Goal: Task Accomplishment & Management: Manage account settings

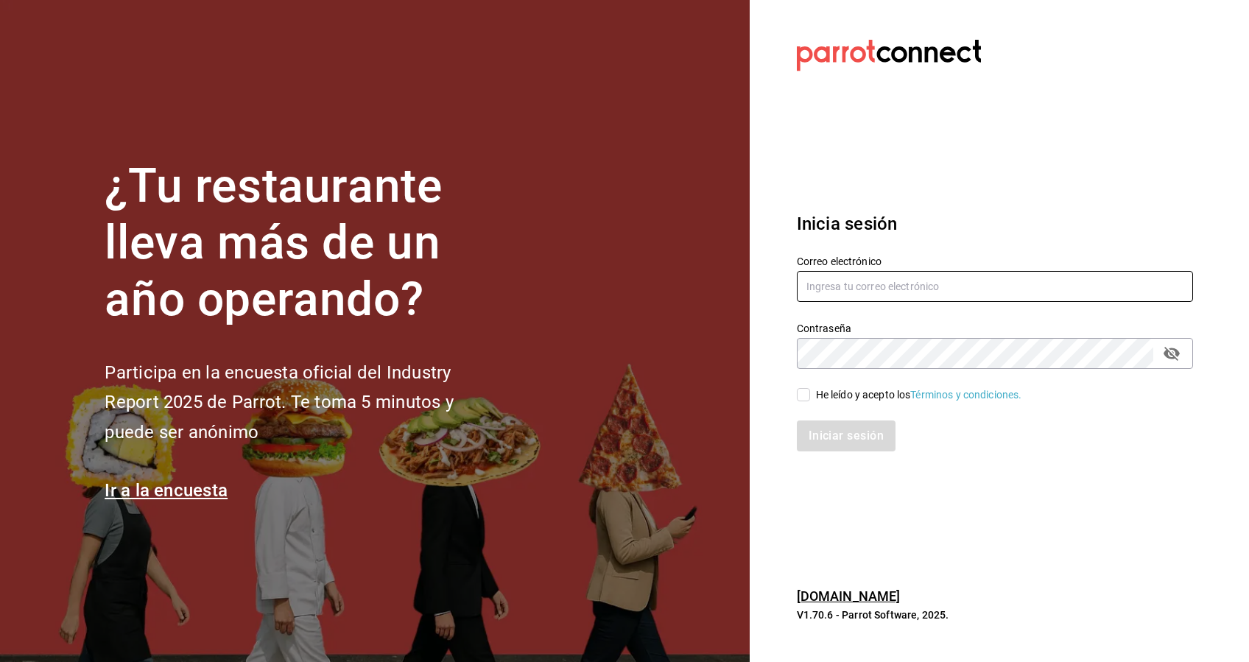
type input "[EMAIL_ADDRESS][DOMAIN_NAME]"
drag, startPoint x: 1012, startPoint y: 275, endPoint x: 581, endPoint y: 306, distance: 432.1
click at [581, 306] on div "¿Tu restaurante lleva más de un año operando? Participa en la encuesta oficial …" at bounding box center [624, 331] width 1249 height 662
type input "[EMAIL_ADDRESS][DOMAIN_NAME]"
click at [668, 366] on div "¿Tu restaurante lleva más de un año operando? Participa en la encuesta oficial …" at bounding box center [624, 331] width 1249 height 662
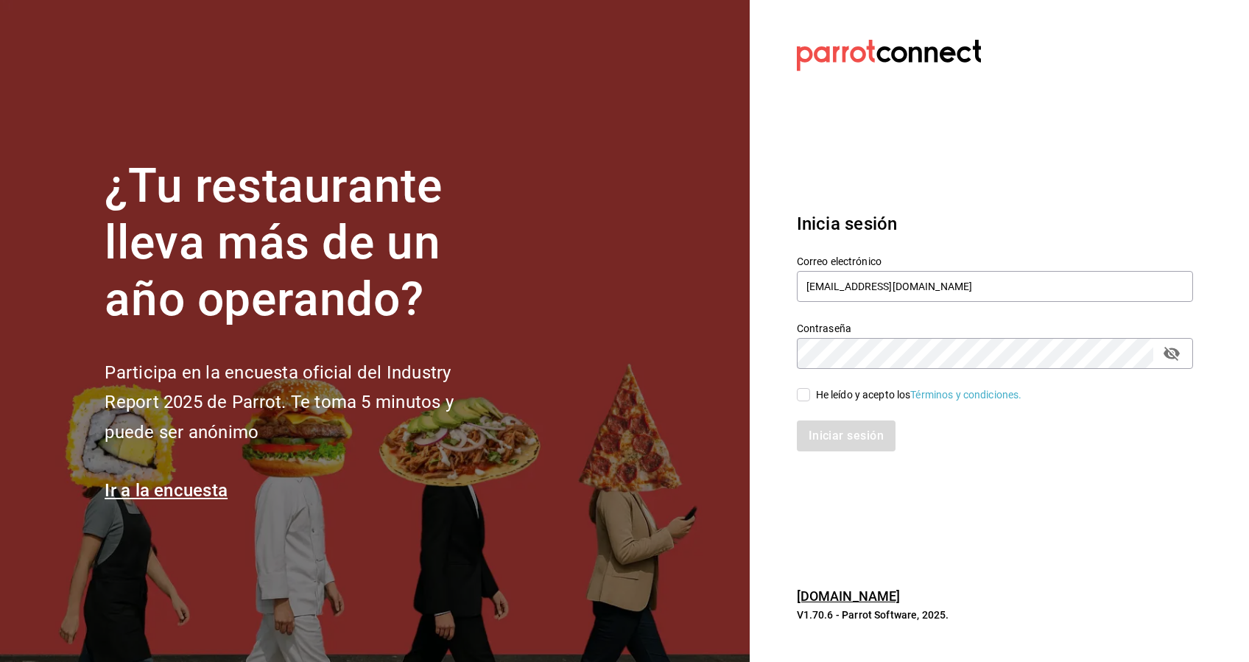
click at [804, 399] on input "He leído y acepto los Términos y condiciones." at bounding box center [803, 394] width 13 height 13
checkbox input "true"
click at [832, 442] on button "Iniciar sesión" at bounding box center [847, 436] width 100 height 31
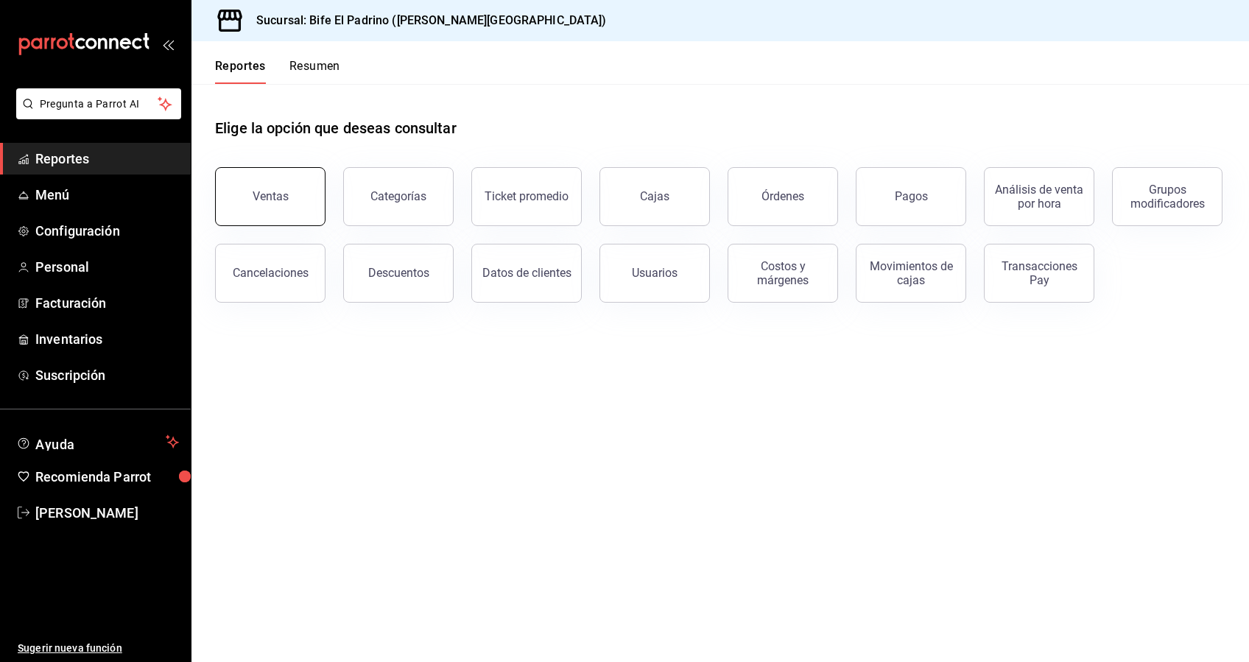
click at [276, 202] on div "Ventas" at bounding box center [271, 196] width 36 height 14
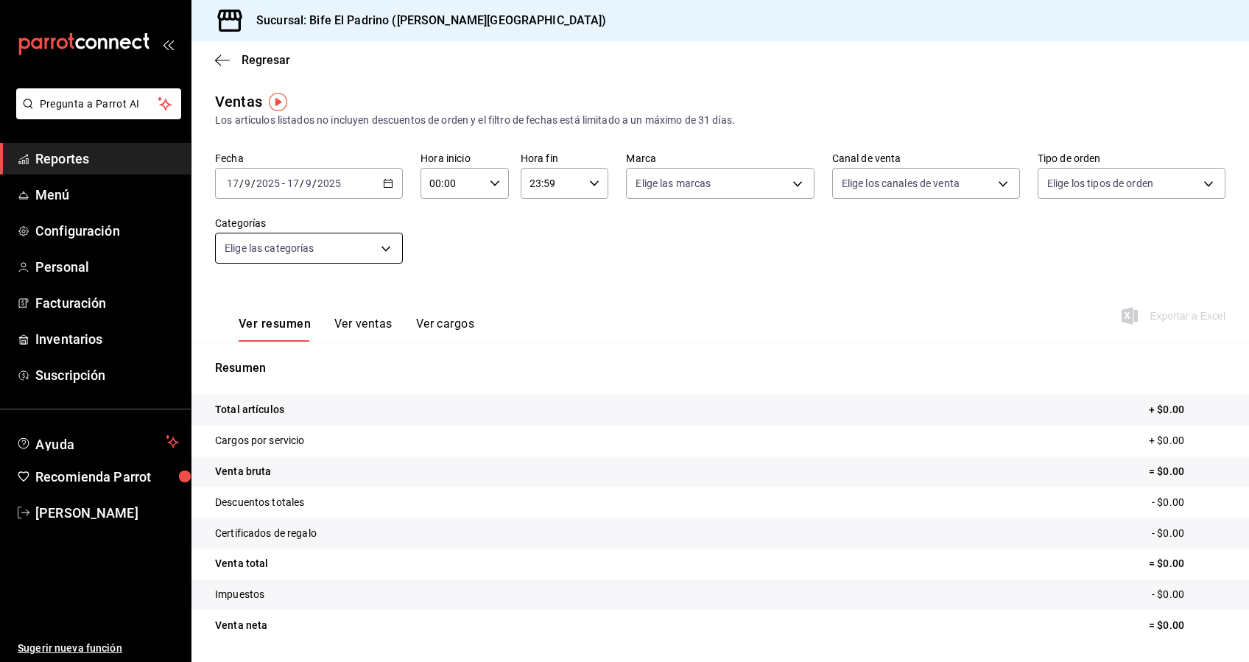
click at [389, 248] on body "Pregunta a Parrot AI Reportes Menú Configuración Personal Facturación Inventari…" at bounding box center [624, 331] width 1249 height 662
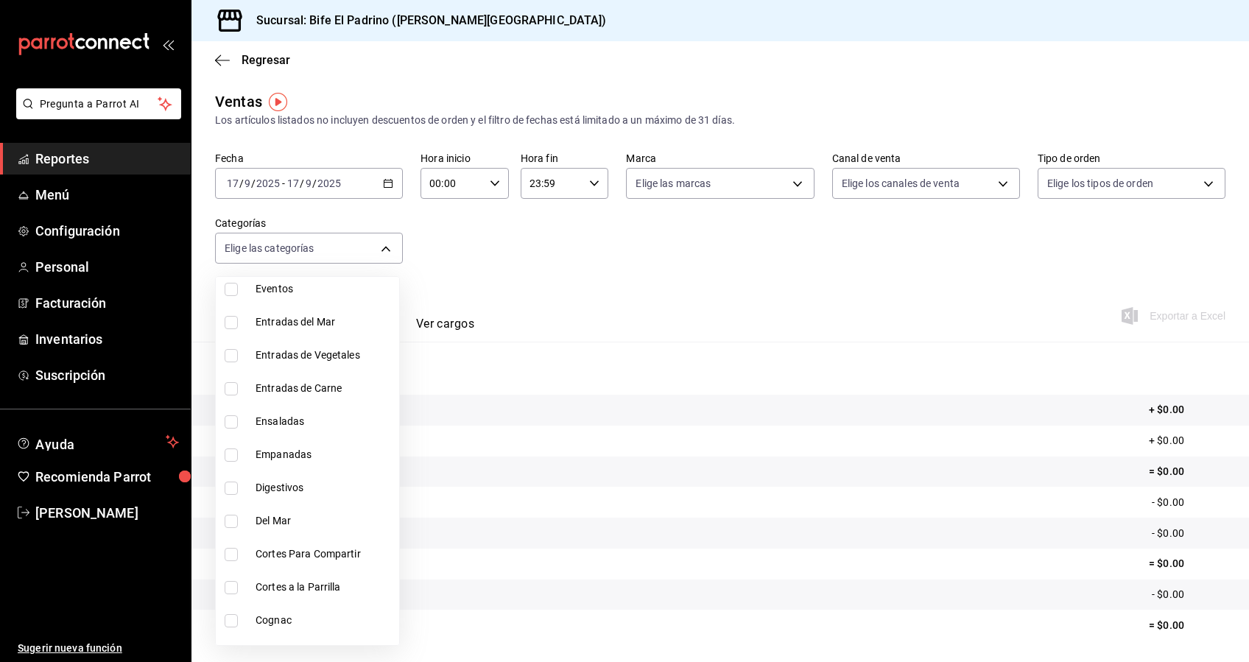
scroll to position [1449, 0]
click at [262, 278] on li "Eventos" at bounding box center [307, 288] width 183 height 33
type input "5a1a9349-9773-4972-a249-26fcc05caddf"
checkbox input "true"
click at [578, 229] on div at bounding box center [624, 331] width 1249 height 662
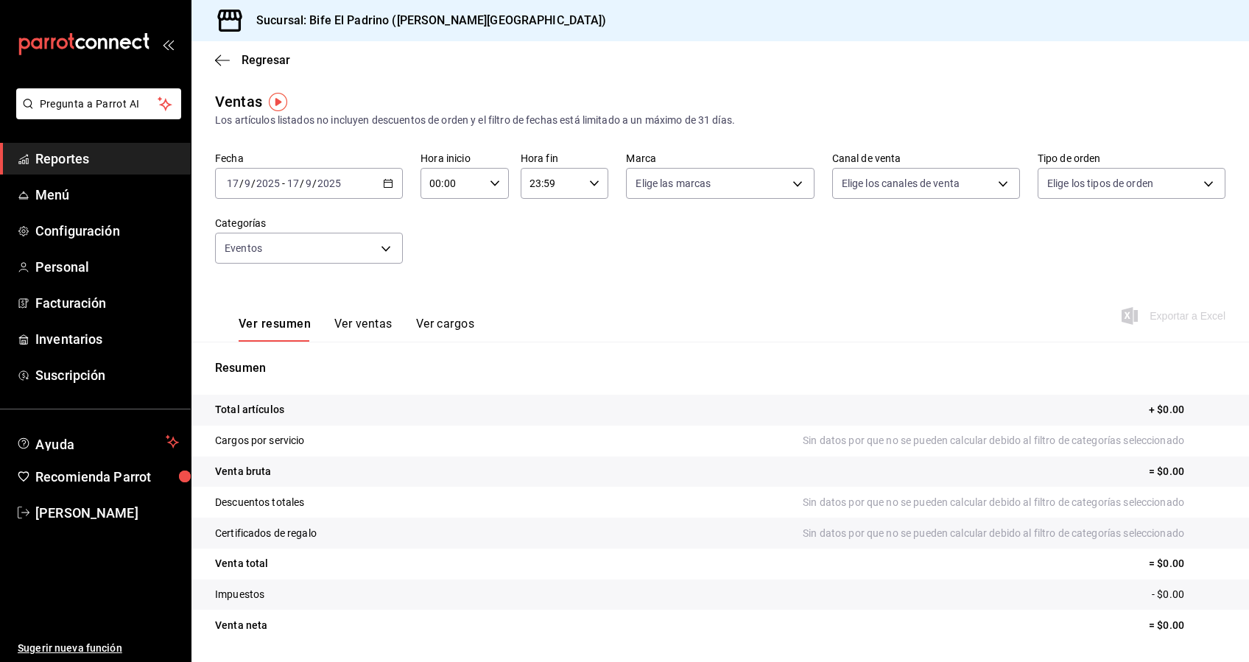
click at [389, 189] on div "2025-09-17 17 / 9 / 2025 - 2025-09-17 17 / 9 / 2025" at bounding box center [309, 183] width 188 height 31
click at [311, 369] on li "Rango de fechas" at bounding box center [285, 360] width 138 height 33
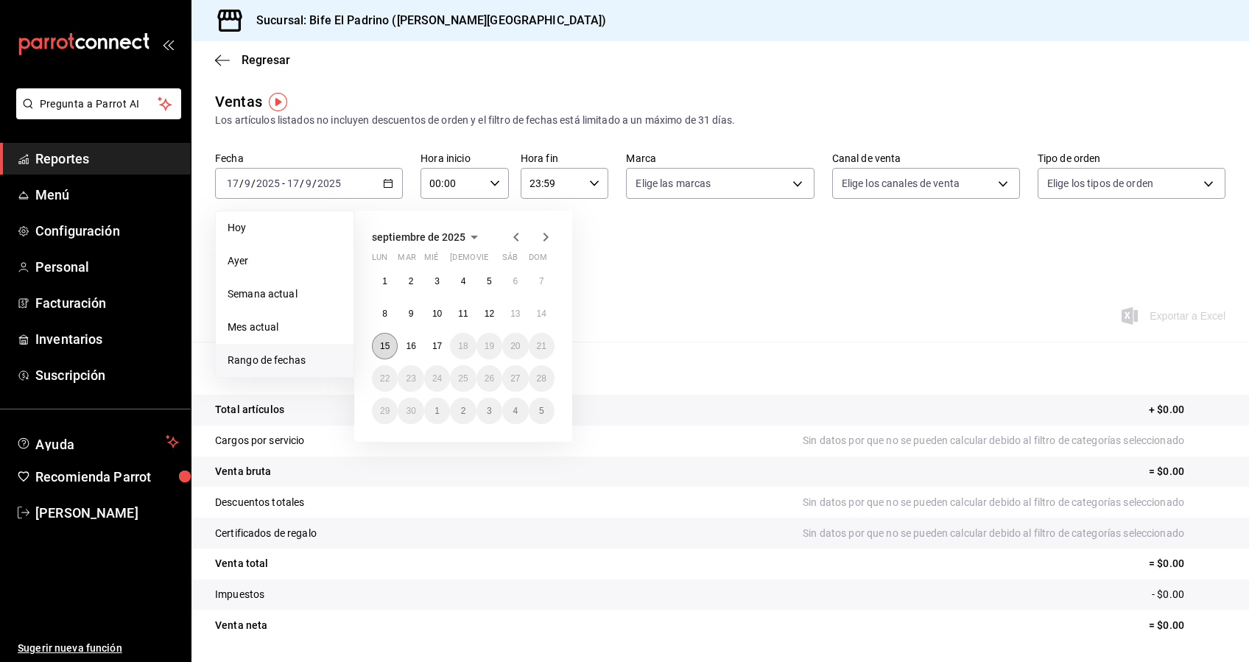
click at [388, 348] on abbr "15" at bounding box center [385, 346] width 10 height 10
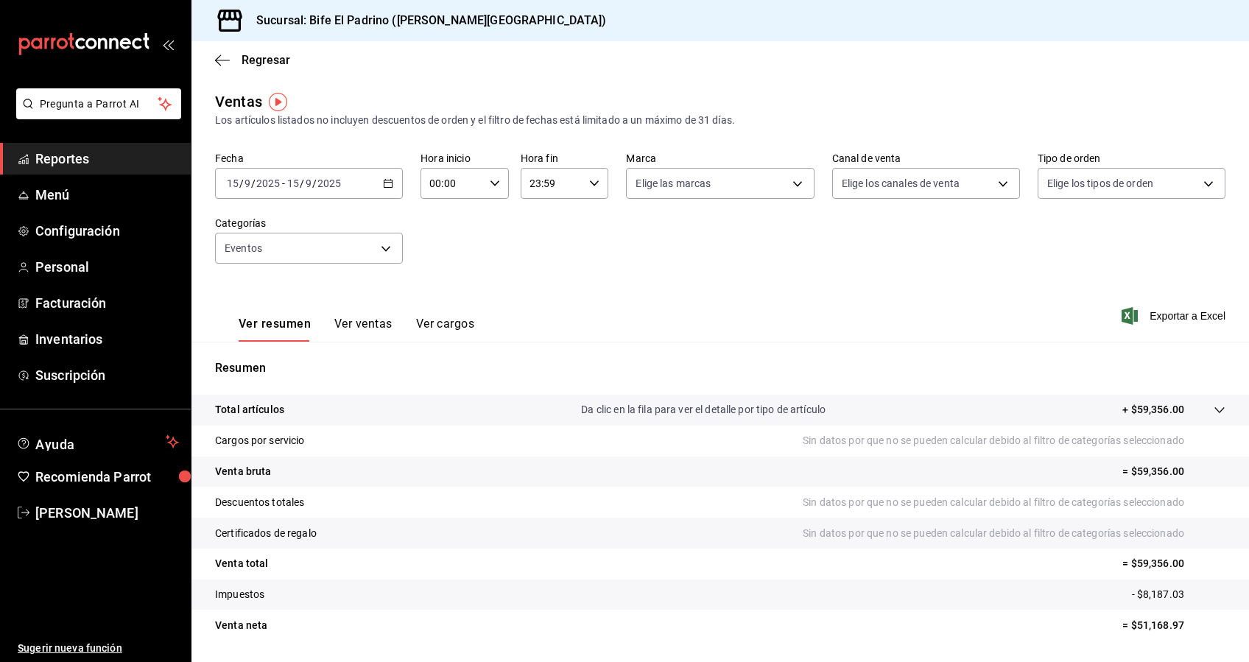
click at [389, 192] on div "2025-09-15 15 / 9 / 2025 - 2025-09-15 15 / 9 / 2025" at bounding box center [309, 183] width 188 height 31
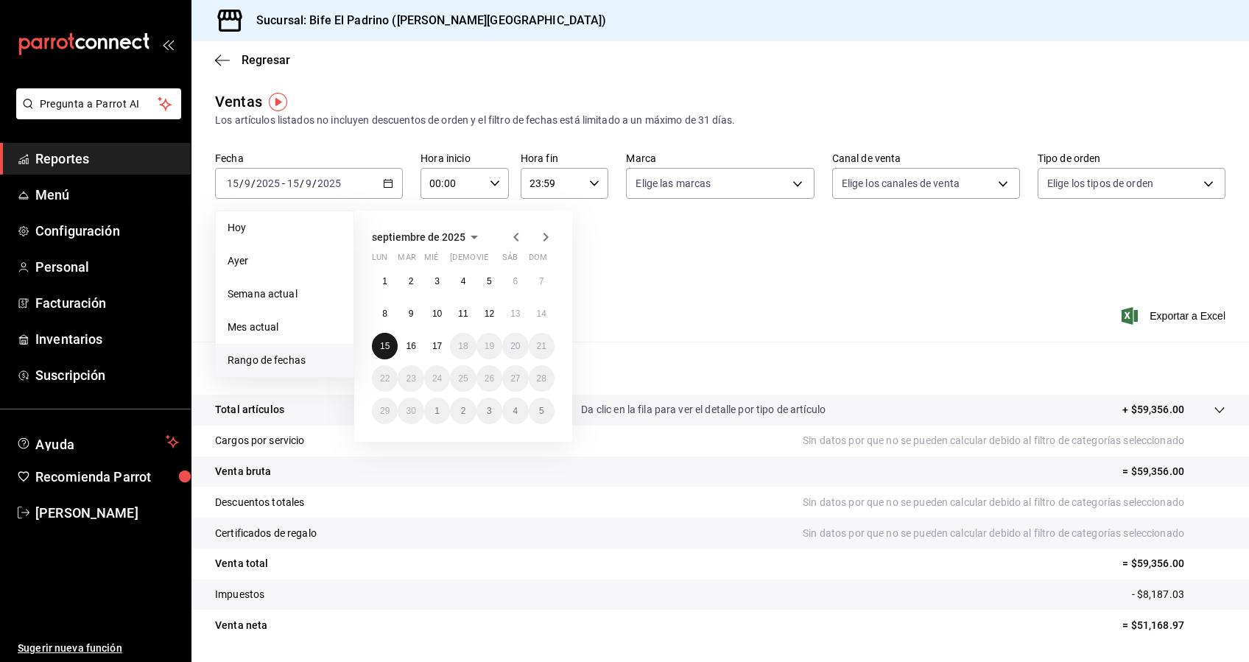
click at [394, 343] on button "15" at bounding box center [385, 346] width 26 height 27
click at [410, 346] on abbr "16" at bounding box center [411, 346] width 10 height 10
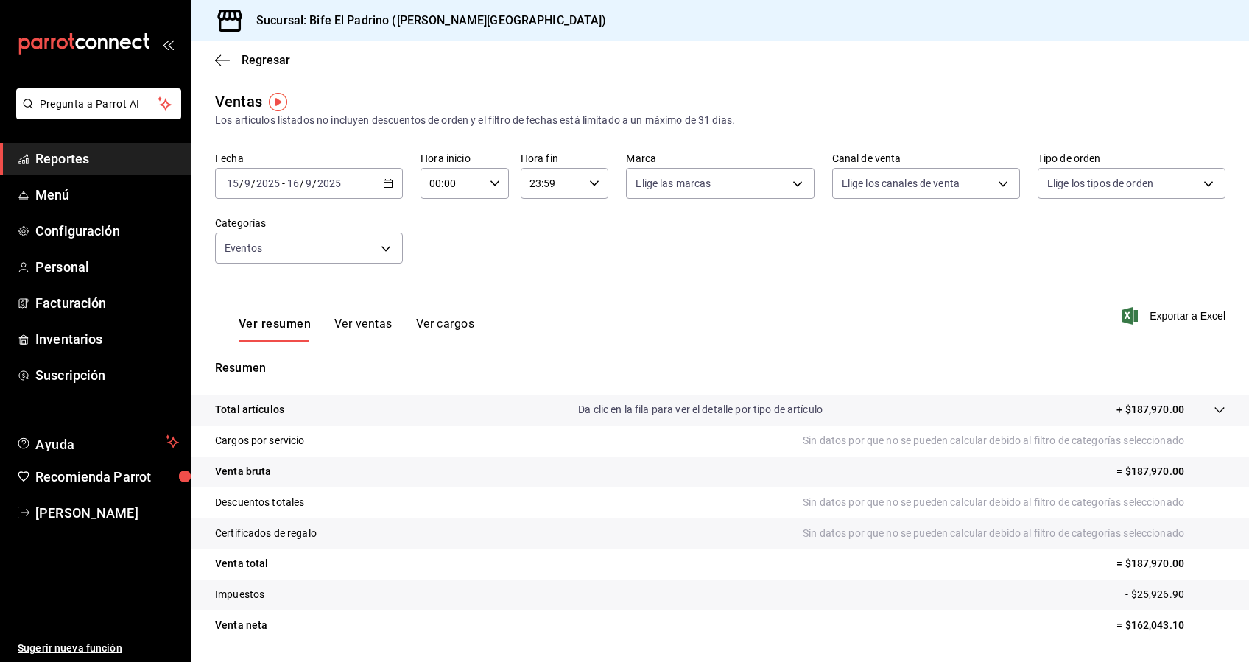
click at [375, 322] on button "Ver ventas" at bounding box center [363, 329] width 58 height 25
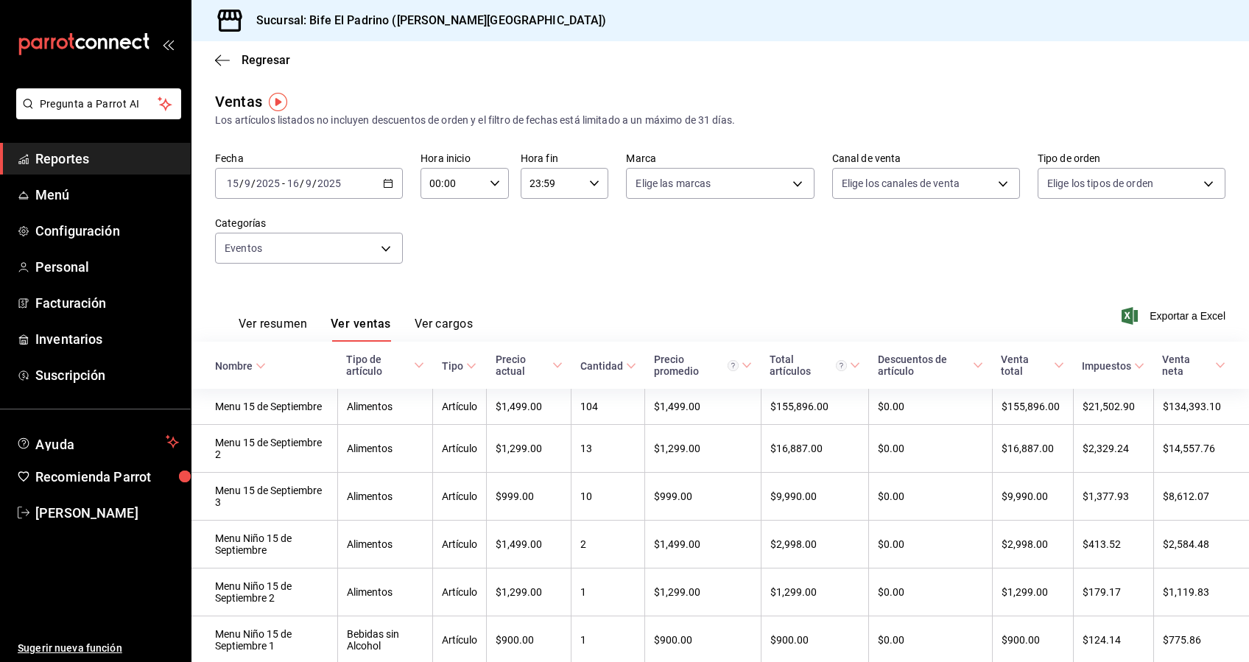
scroll to position [58, 0]
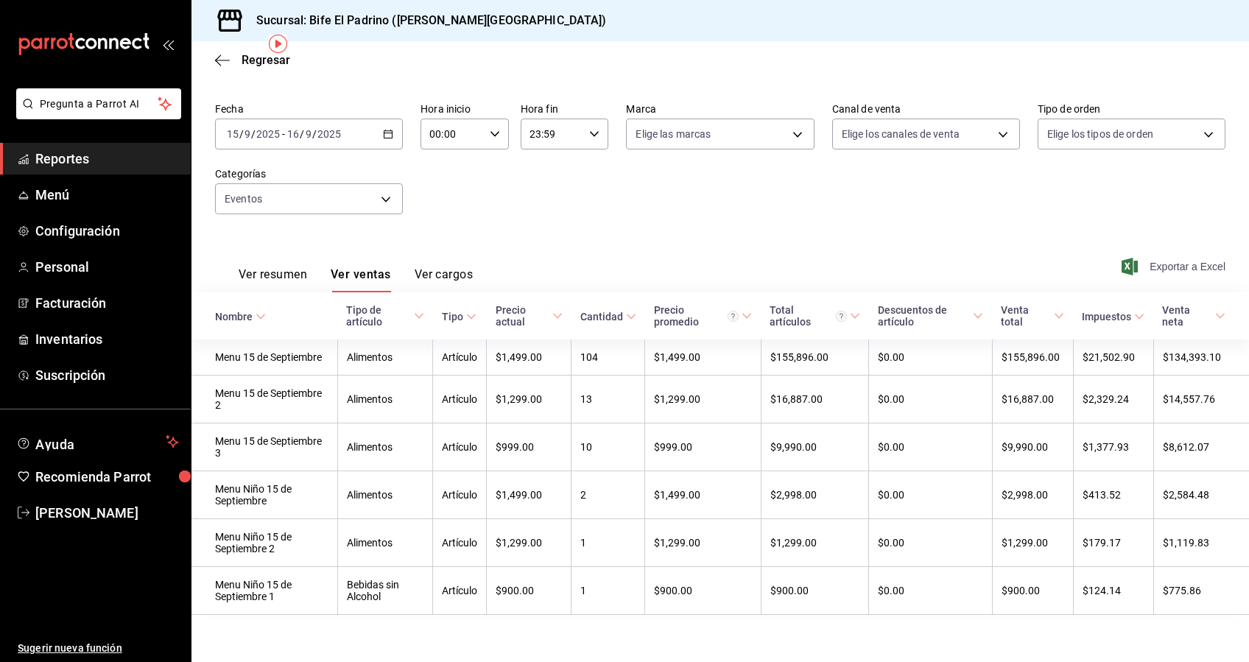
click at [1165, 261] on span "Exportar a Excel" at bounding box center [1175, 267] width 101 height 18
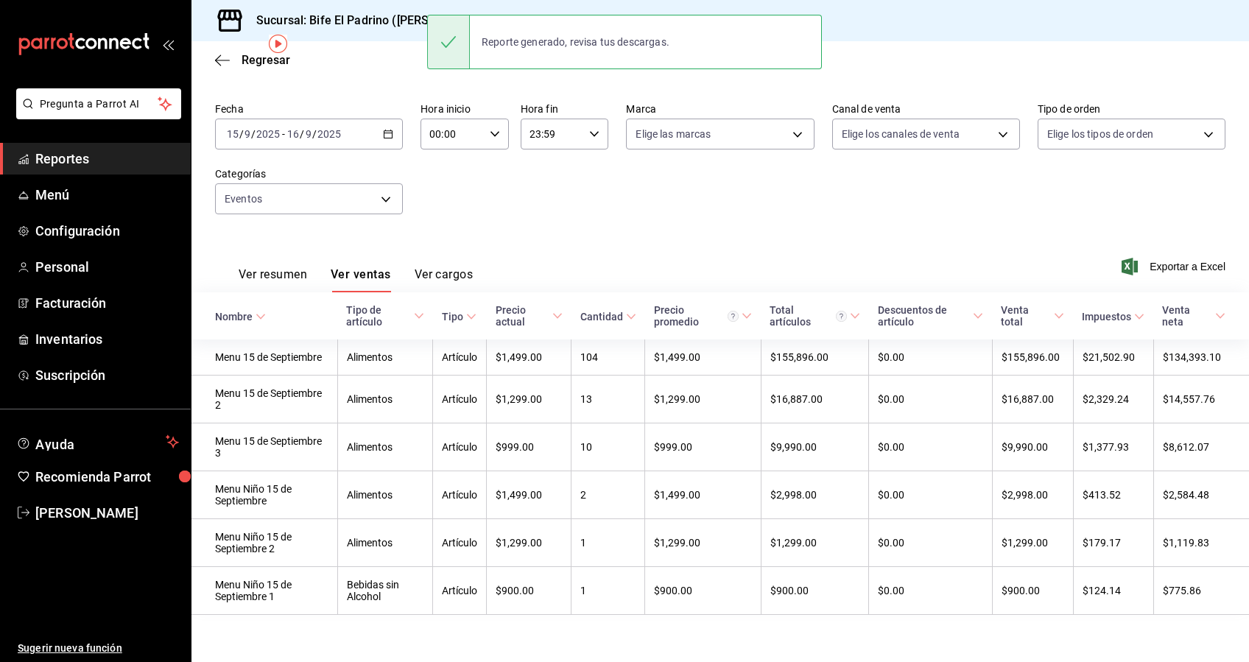
click at [826, 232] on div "Ver resumen Ver ventas Ver cargos Exportar a Excel" at bounding box center [721, 262] width 1058 height 60
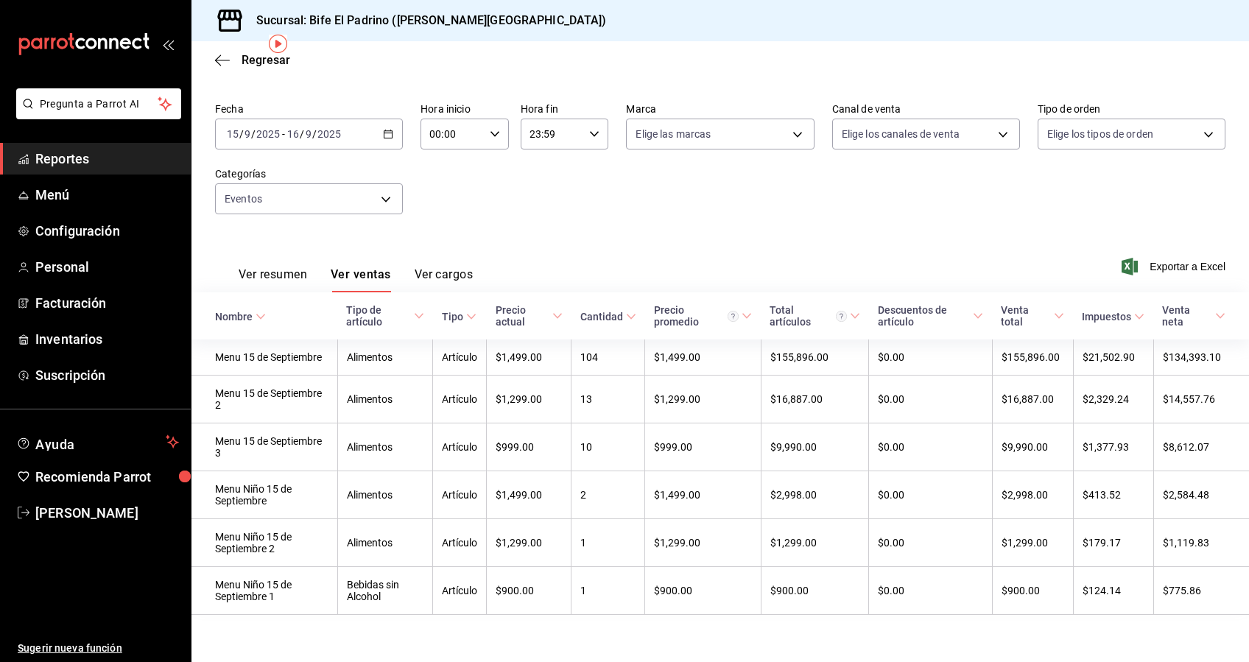
click at [826, 232] on div "Ver resumen Ver ventas Ver cargos Exportar a Excel" at bounding box center [721, 262] width 1058 height 60
click at [561, 216] on div "Fecha 2025-09-15 15 / 9 / 2025 - 2025-09-16 16 / 9 / 2025 Hora inicio 00:00 Hor…" at bounding box center [720, 167] width 1011 height 130
click at [256, 65] on span "Regresar" at bounding box center [266, 60] width 49 height 14
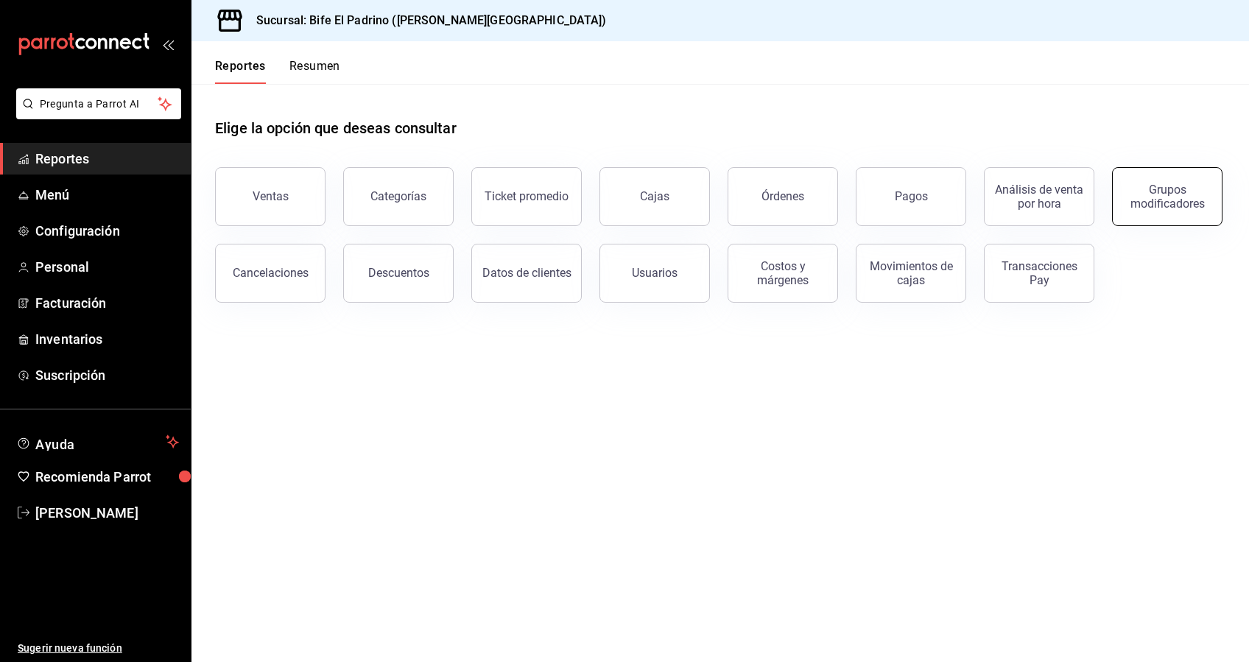
click at [1146, 198] on div "Grupos modificadores" at bounding box center [1167, 197] width 91 height 28
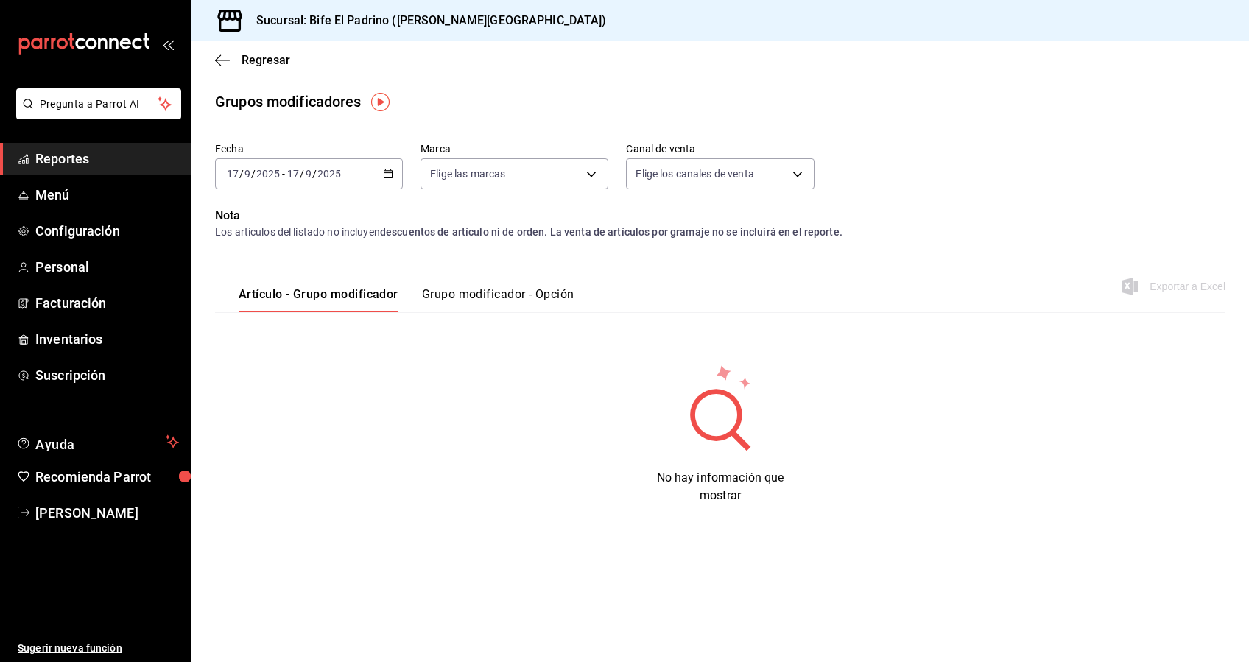
click at [382, 177] on div "2025-09-17 17 / 9 / 2025 - 2025-09-17 17 / 9 / 2025" at bounding box center [309, 173] width 188 height 31
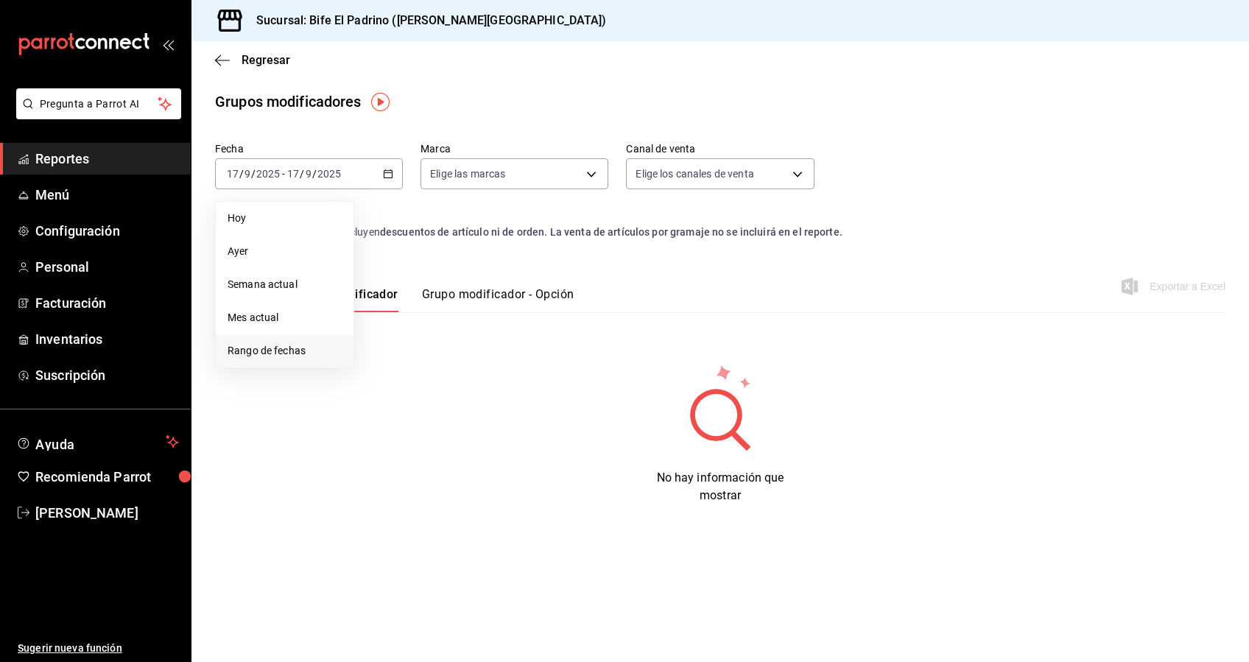
click at [305, 358] on span "Rango de fechas" at bounding box center [285, 350] width 114 height 15
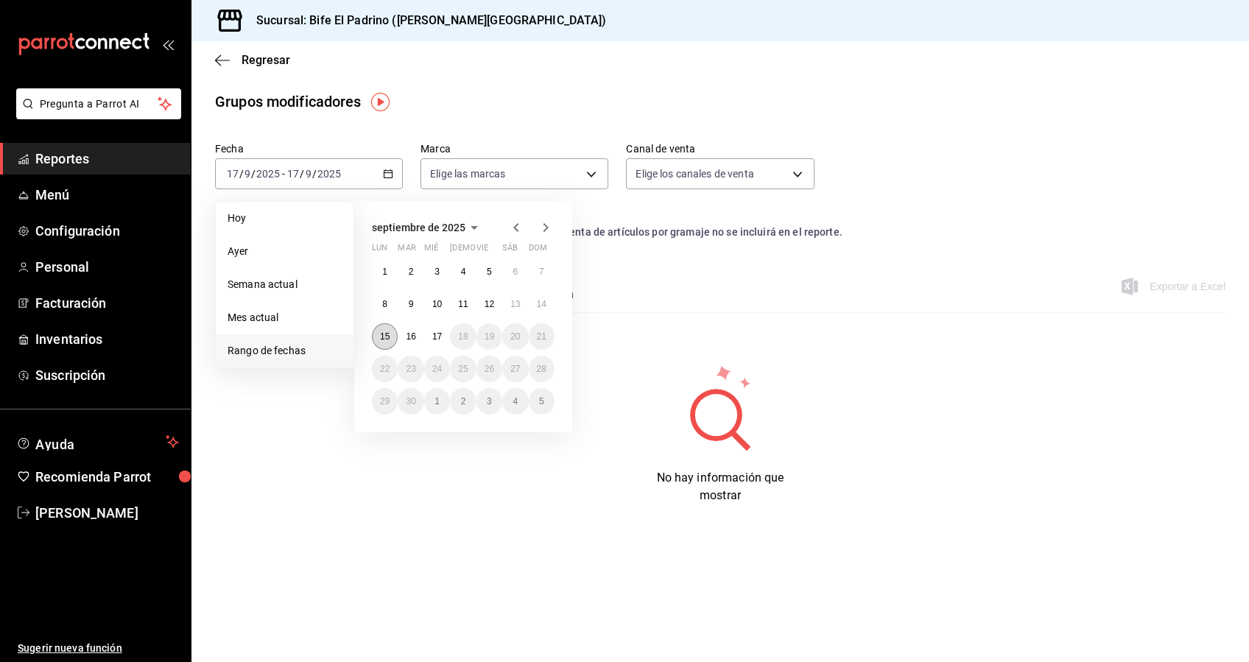
click at [384, 335] on abbr "15" at bounding box center [385, 337] width 10 height 10
click at [416, 335] on abbr "16" at bounding box center [411, 337] width 10 height 10
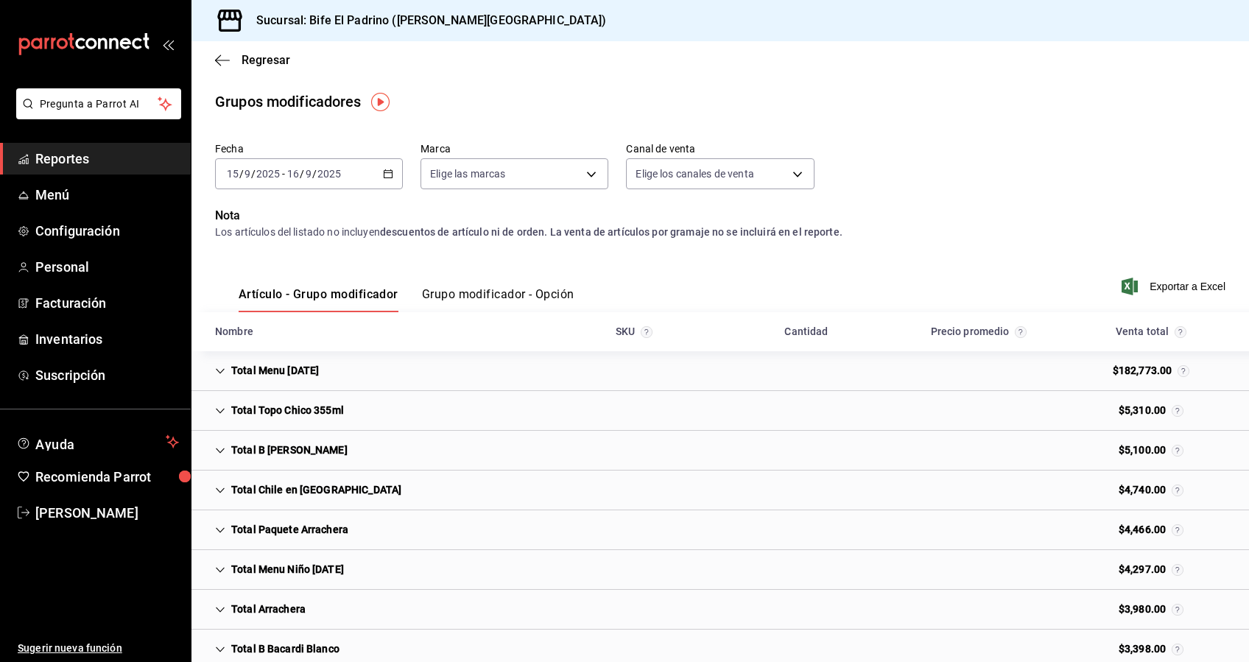
click at [543, 296] on button "Grupo modificador - Opción" at bounding box center [498, 299] width 152 height 25
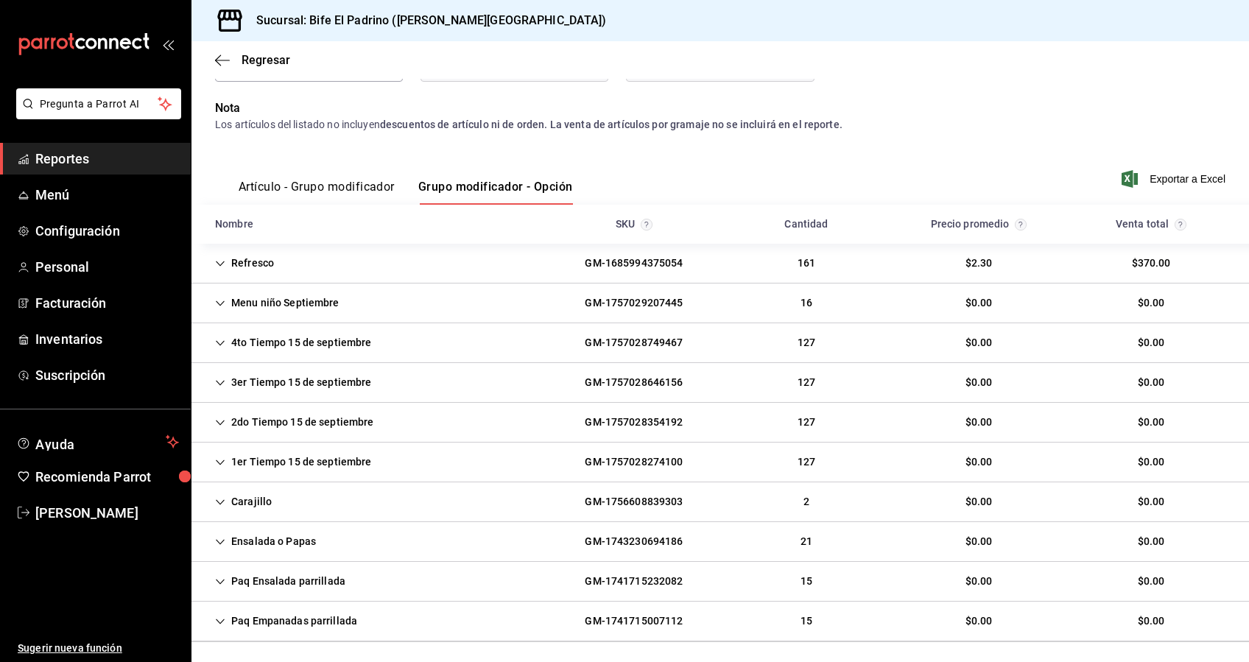
scroll to position [113, 0]
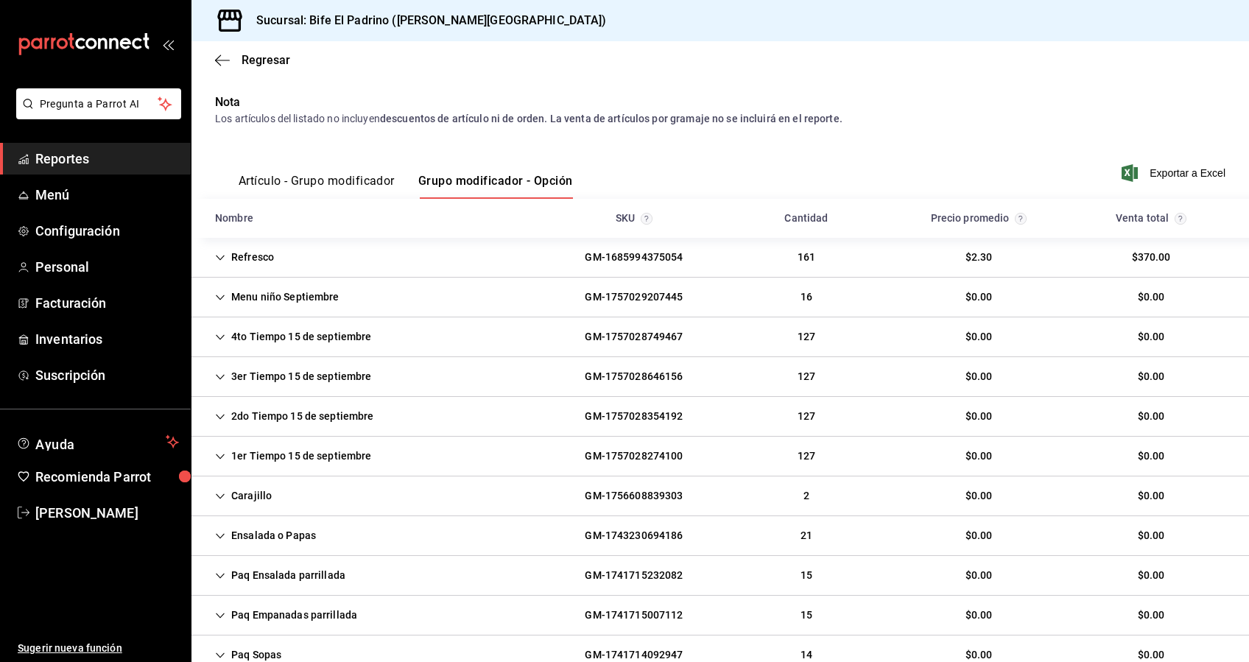
click at [217, 335] on icon "Cell" at bounding box center [220, 336] width 9 height 5
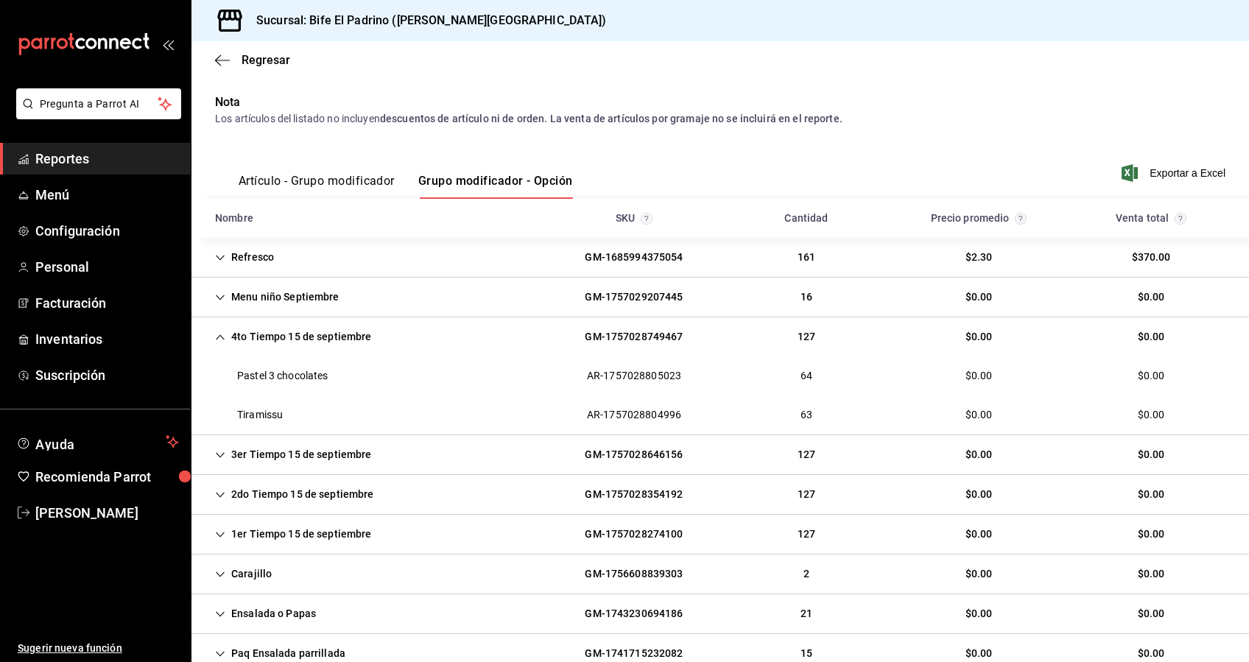
click at [219, 336] on icon "Cell" at bounding box center [220, 336] width 9 height 5
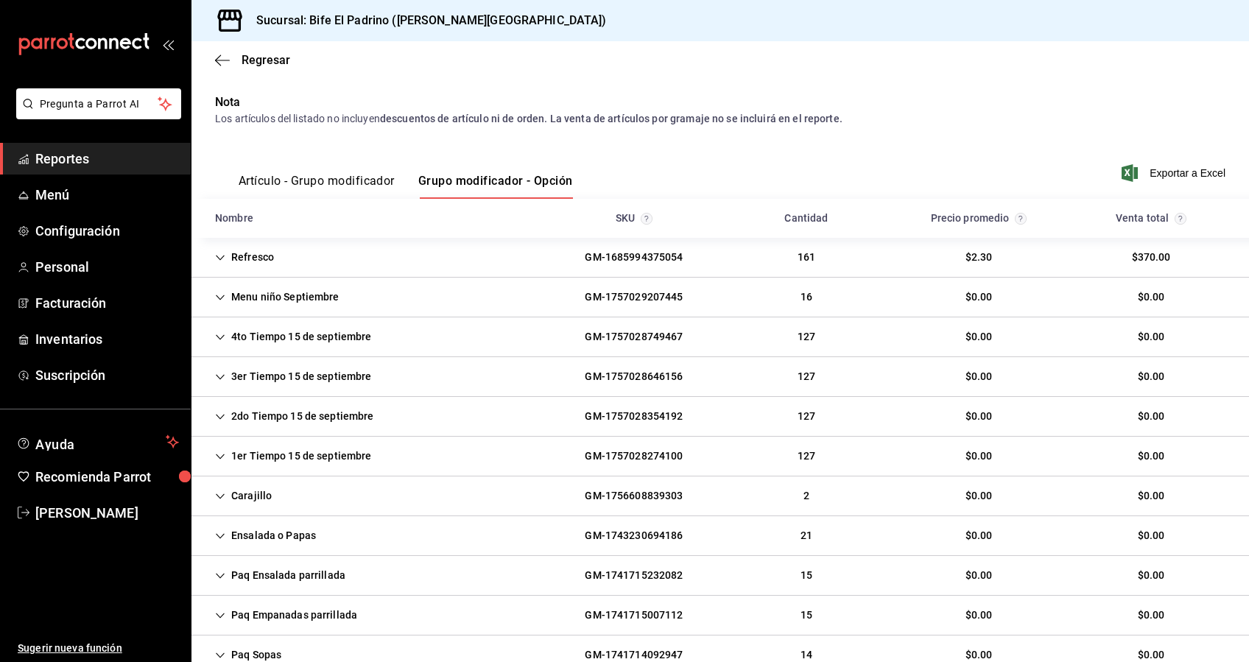
click at [225, 455] on div "1er Tiempo 15 de septiembre" at bounding box center [293, 456] width 180 height 27
click at [236, 261] on div "Refresco" at bounding box center [244, 257] width 83 height 27
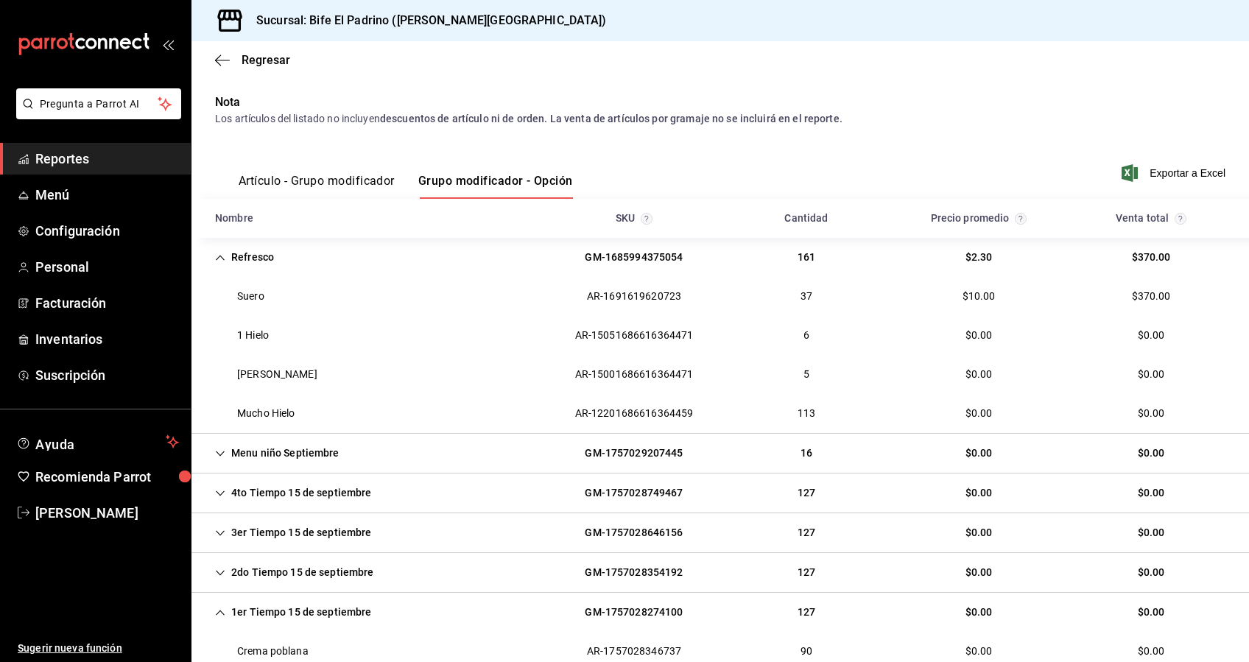
click at [236, 261] on div "Refresco" at bounding box center [244, 257] width 83 height 27
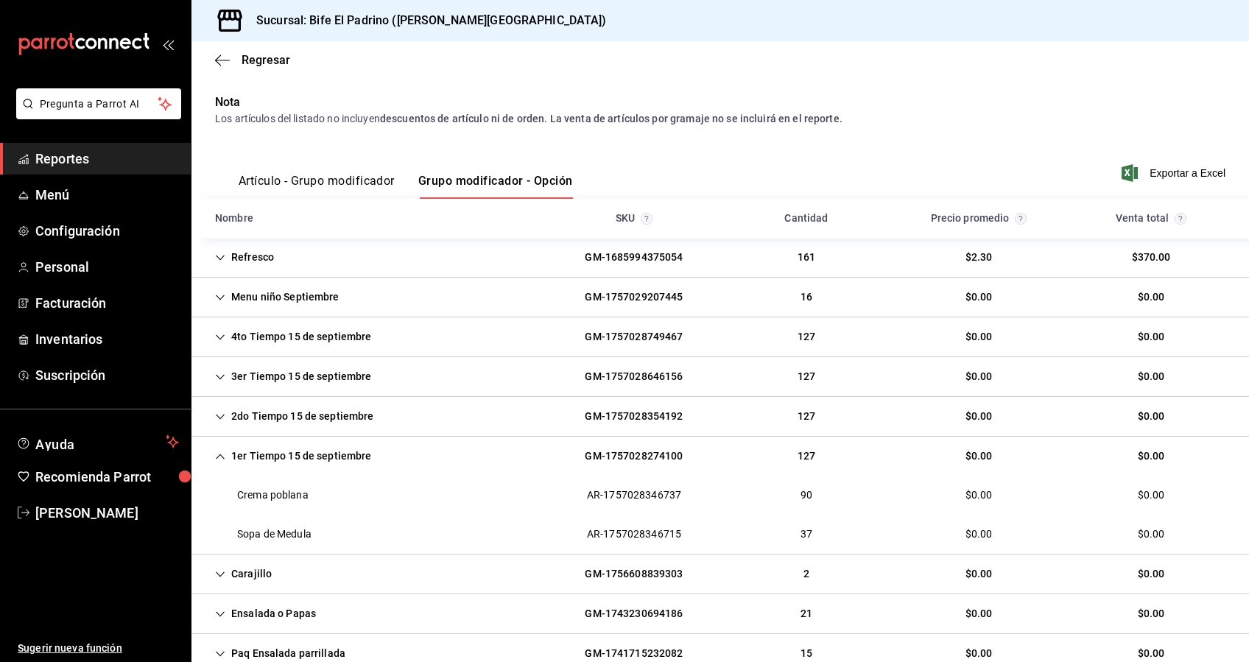
click at [232, 292] on div "Menu niño Septiembre" at bounding box center [277, 297] width 148 height 27
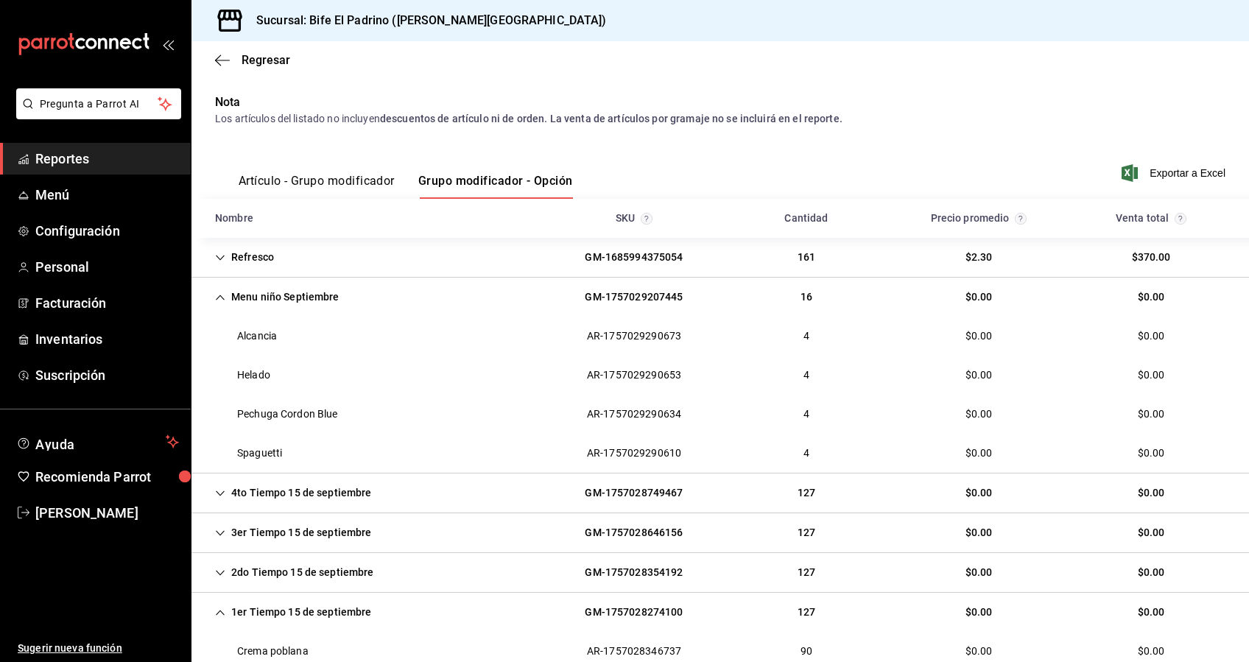
click at [228, 494] on div "4to Tiempo 15 de septiembre" at bounding box center [293, 493] width 180 height 27
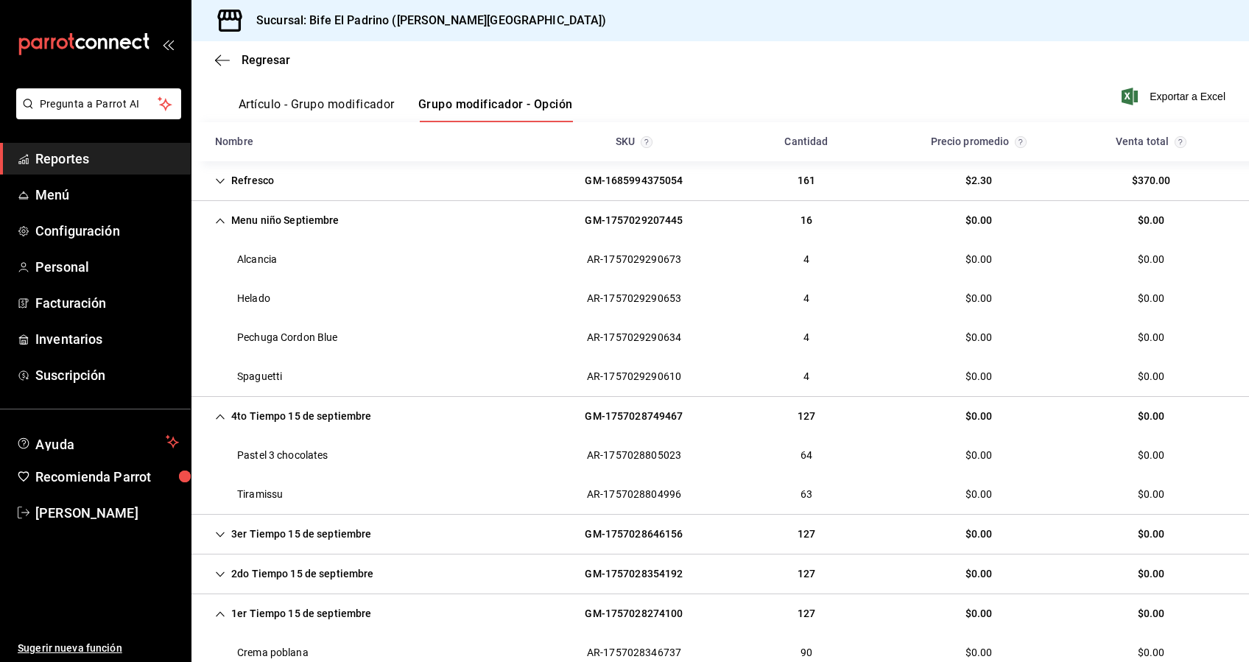
scroll to position [231, 0]
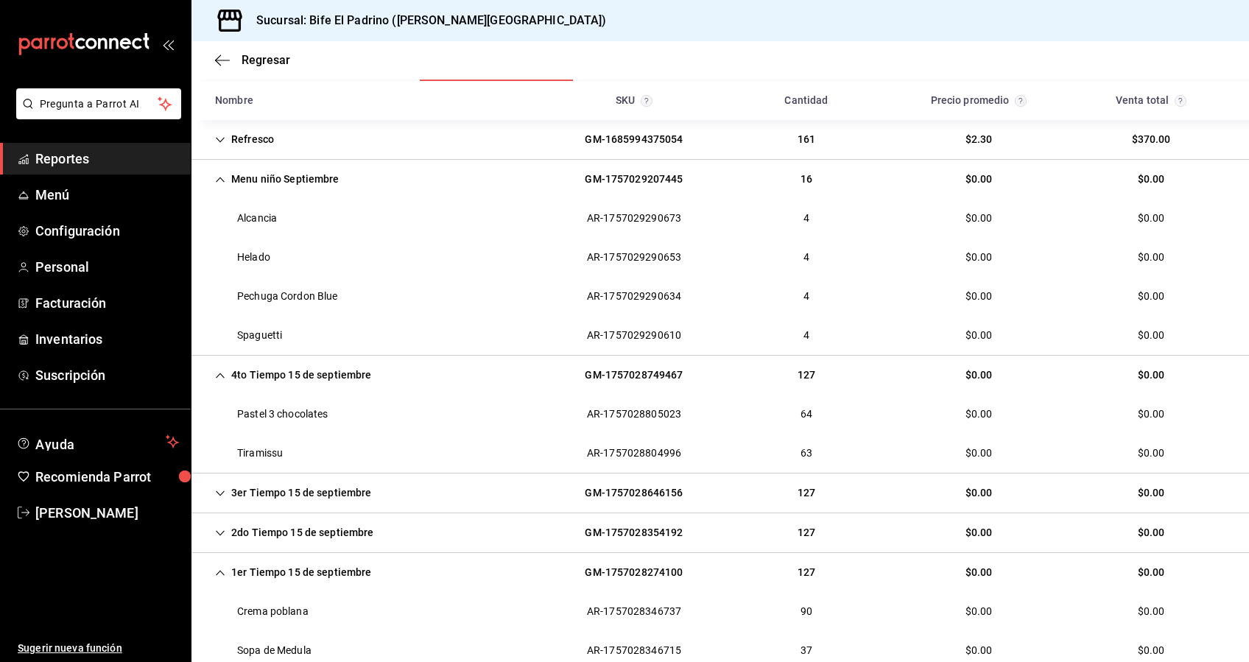
click at [224, 488] on icon "Cell" at bounding box center [220, 493] width 10 height 10
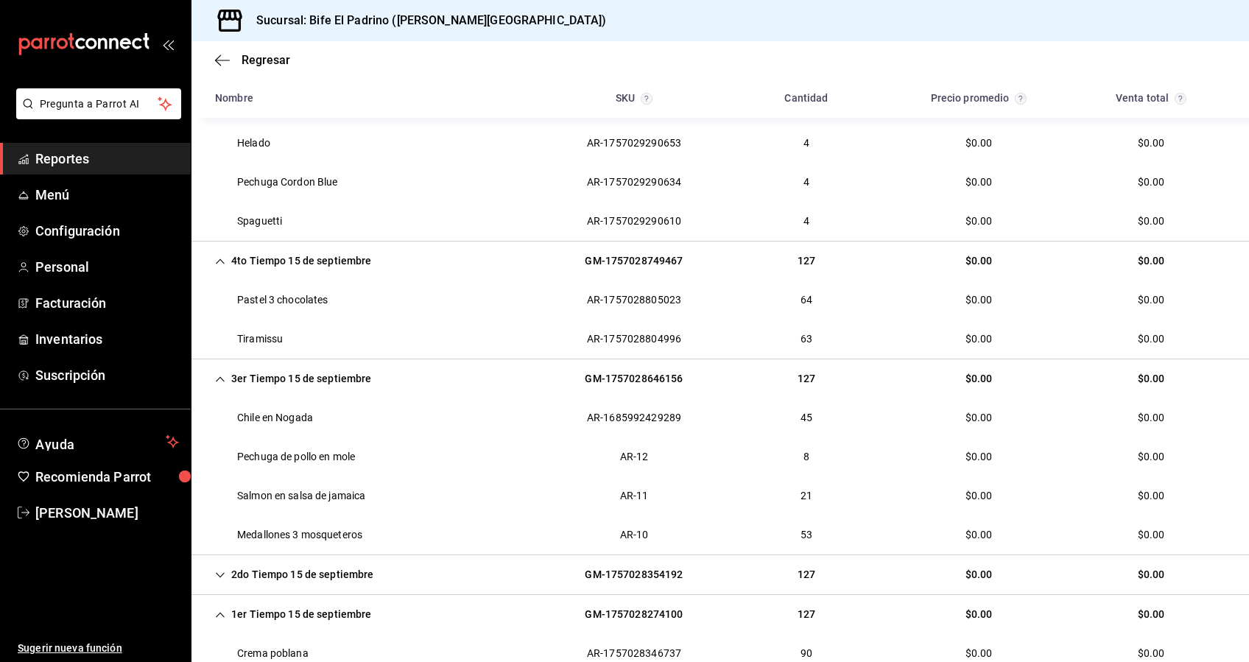
scroll to position [349, 0]
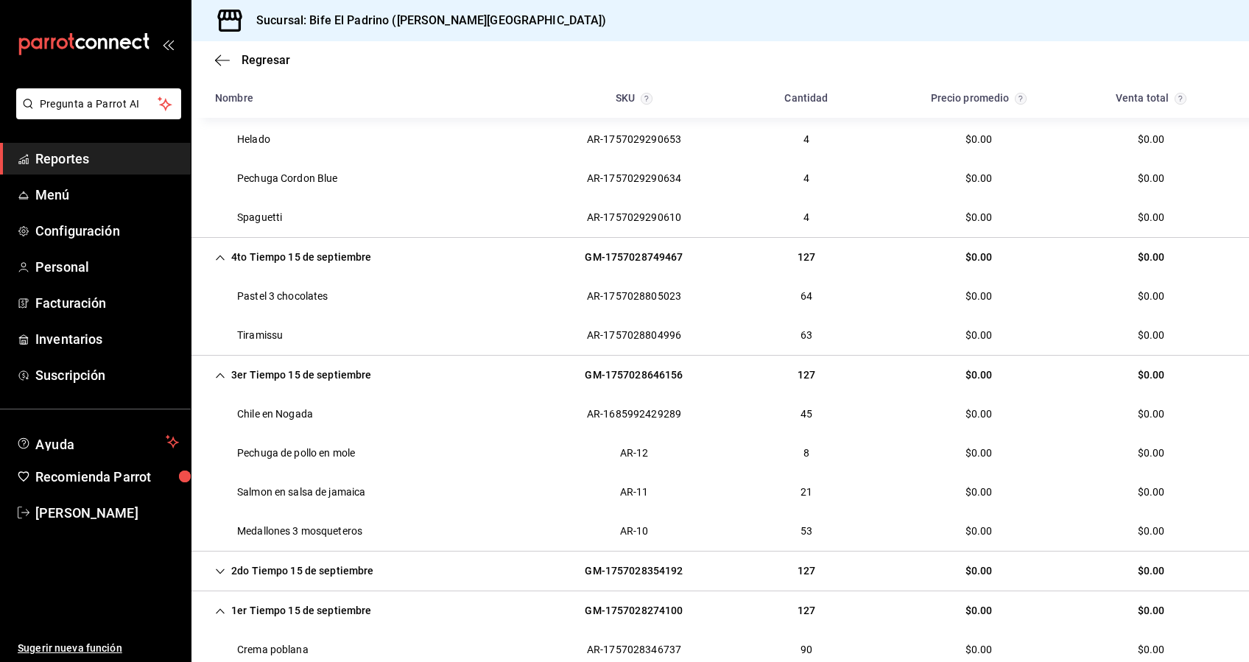
click at [233, 572] on div "2do Tiempo 15 de septiembre" at bounding box center [294, 571] width 183 height 27
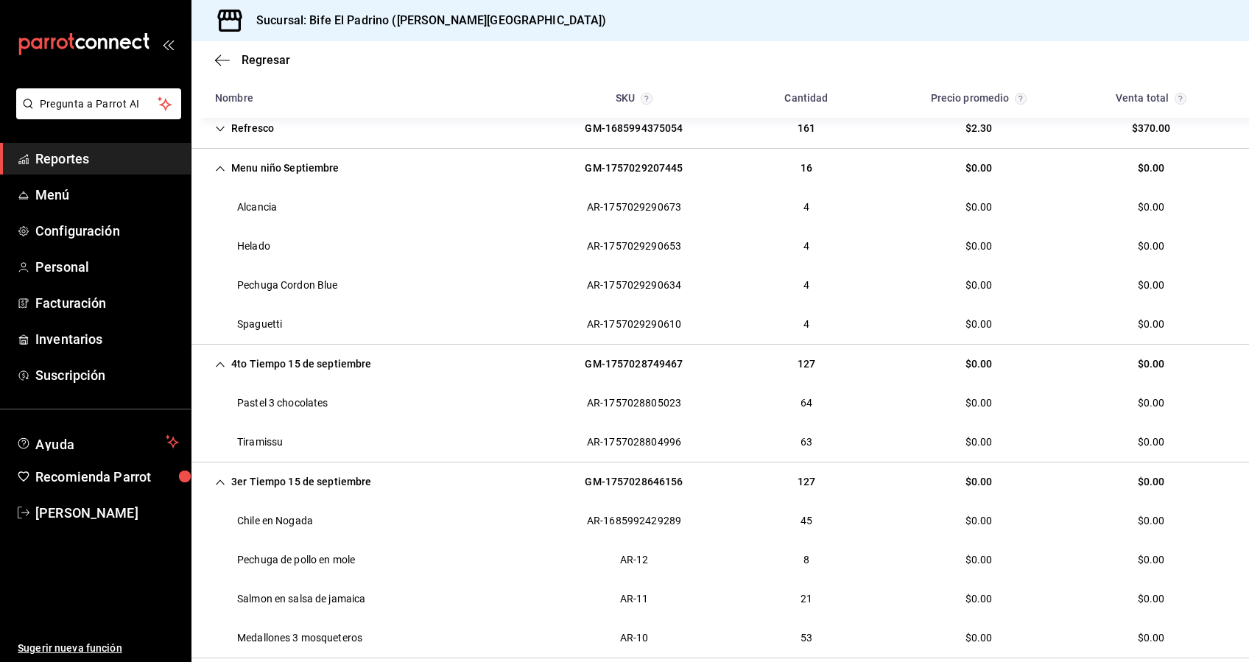
scroll to position [0, 0]
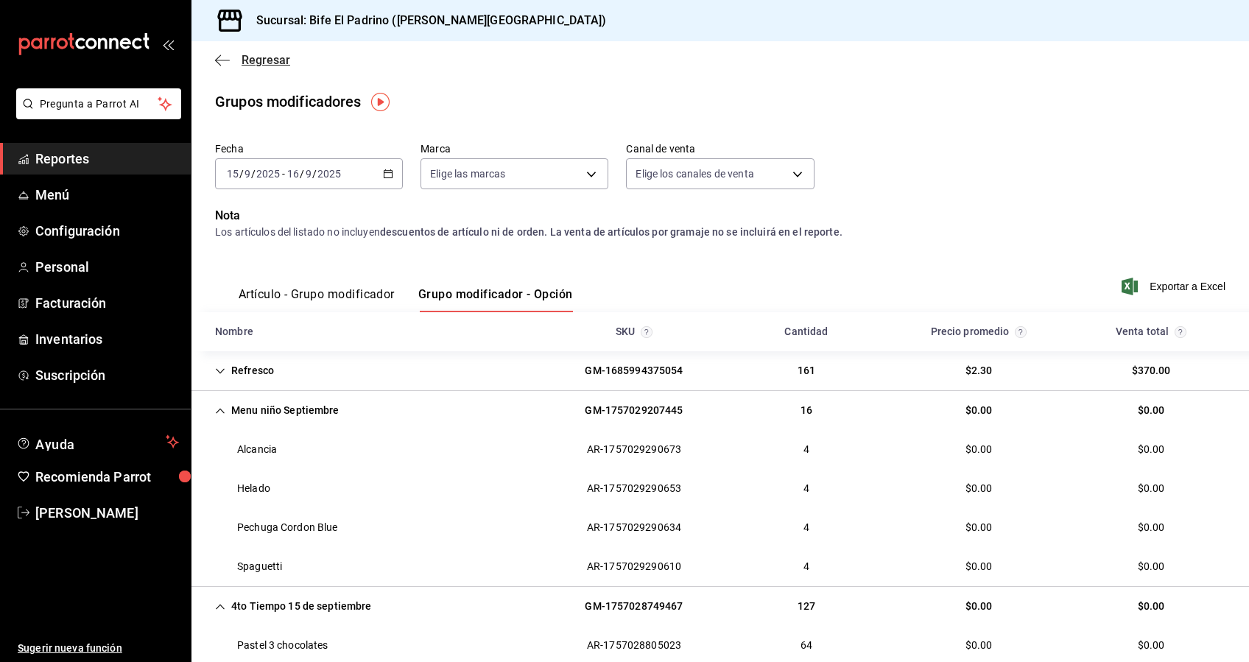
click at [250, 57] on span "Regresar" at bounding box center [266, 60] width 49 height 14
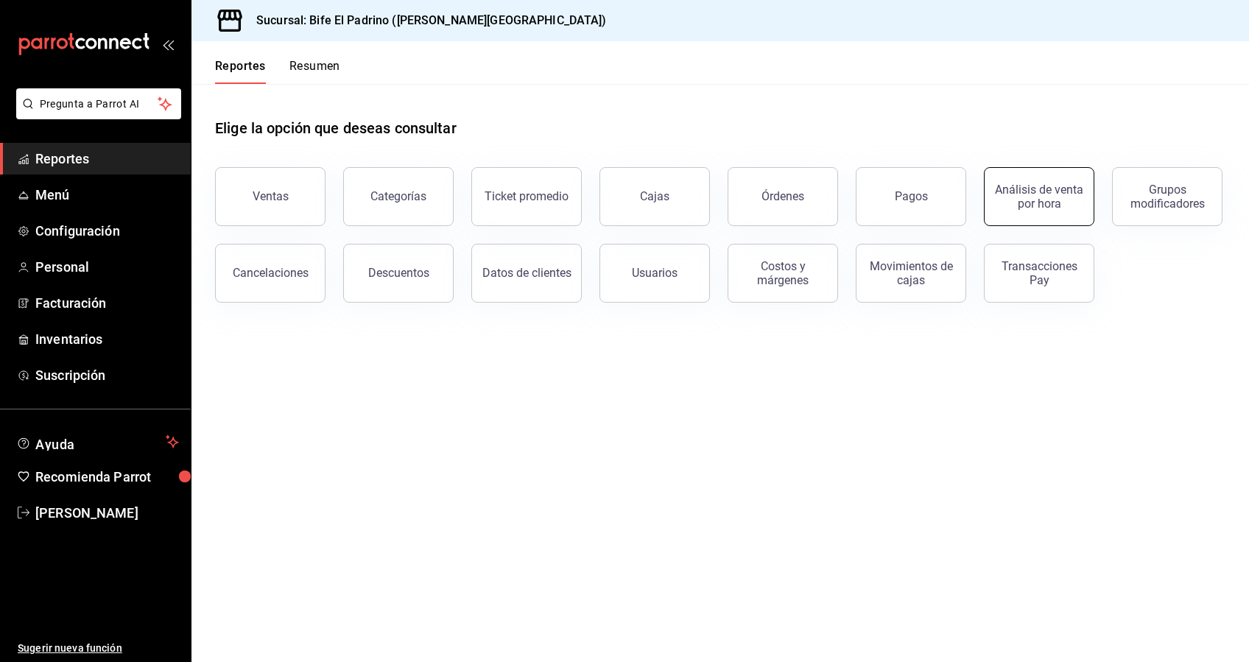
click at [1031, 195] on div "Análisis de venta por hora" at bounding box center [1039, 197] width 91 height 28
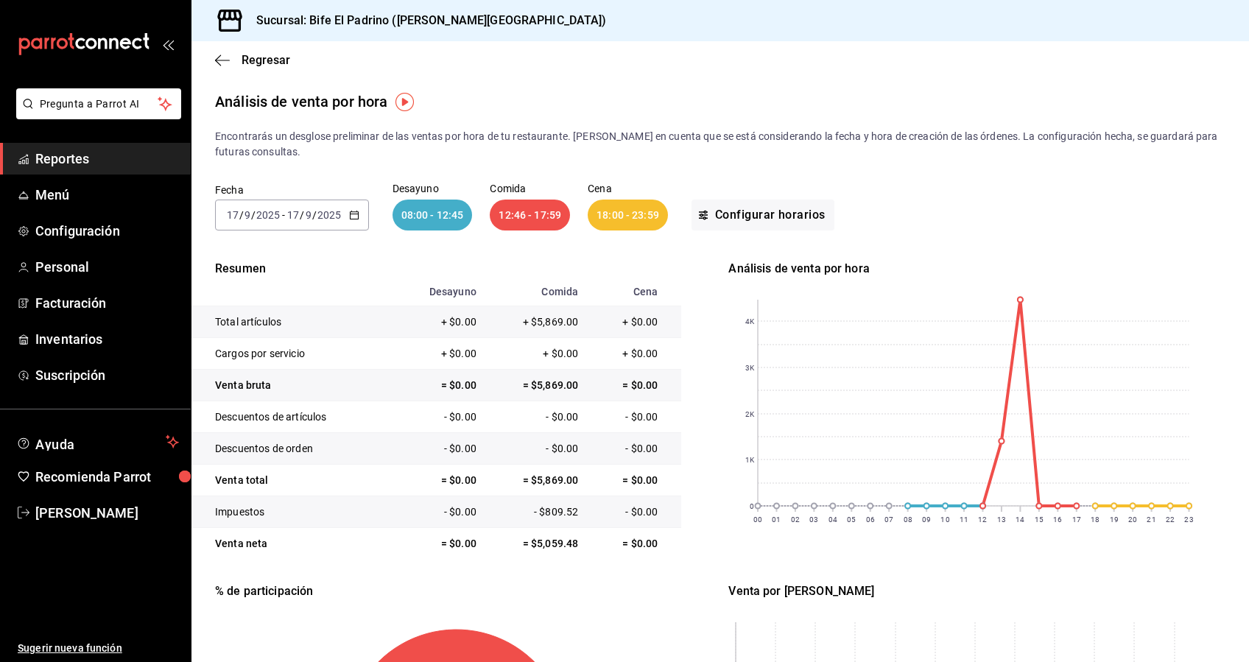
click at [354, 215] on icon "button" at bounding box center [354, 215] width 10 height 10
click at [288, 422] on span "Rango de fechas" at bounding box center [285, 425] width 114 height 15
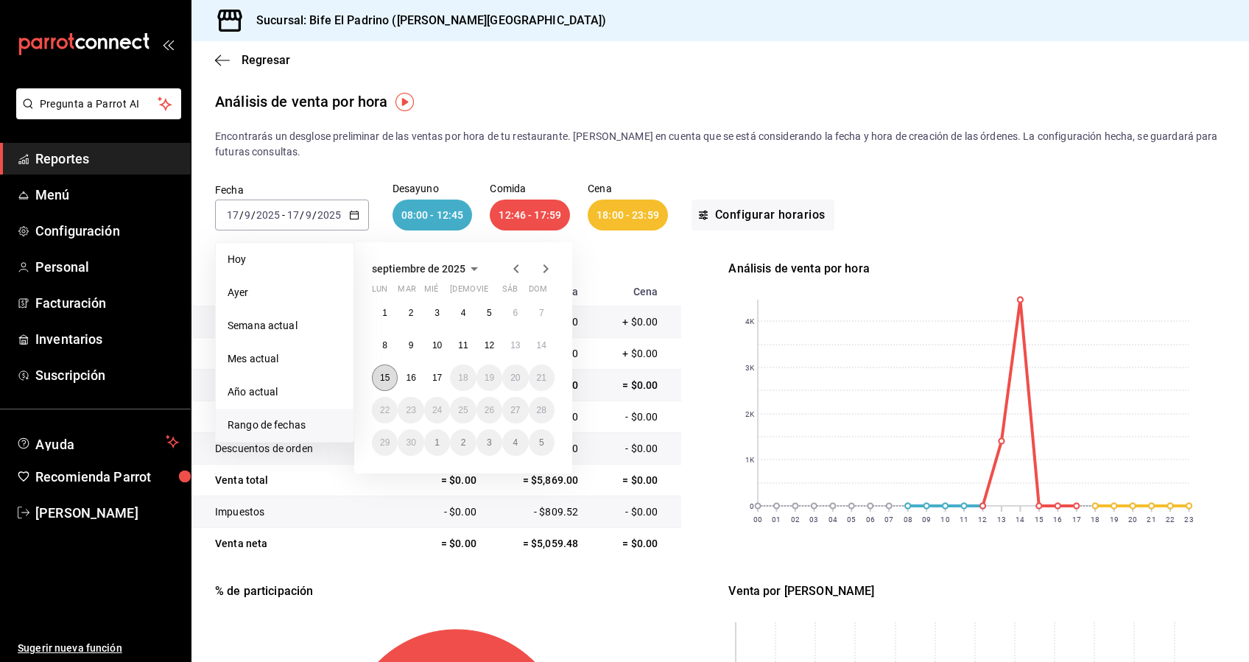
click at [393, 374] on button "15" at bounding box center [385, 378] width 26 height 27
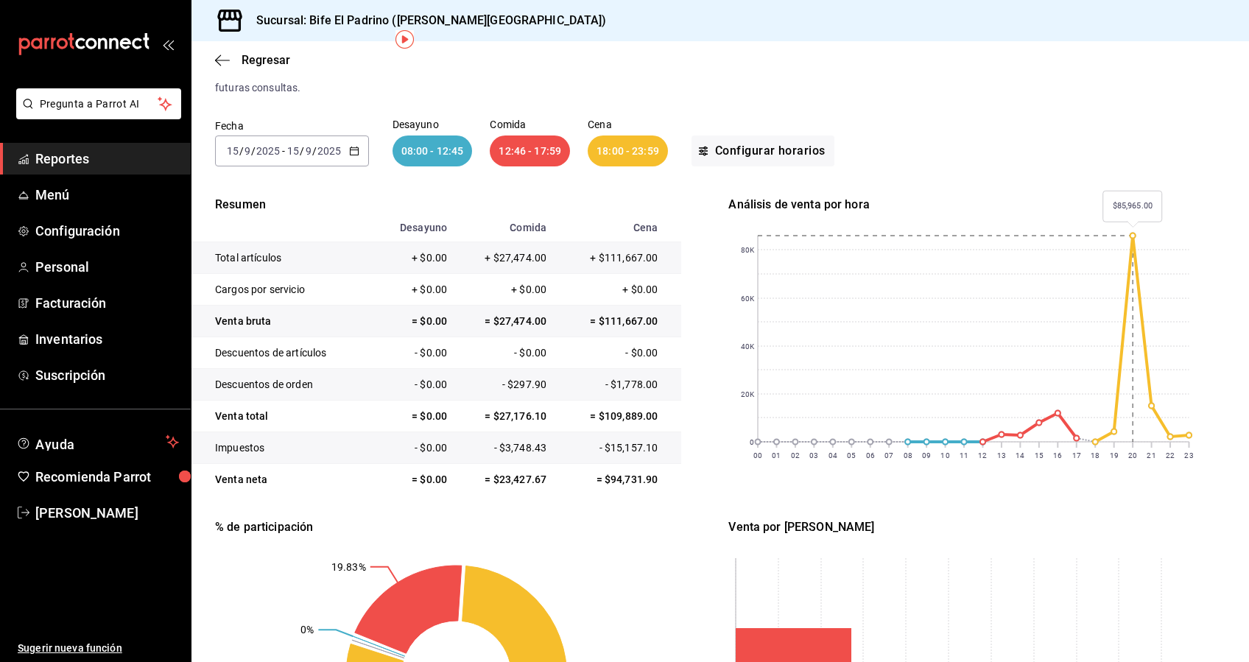
scroll to position [63, 0]
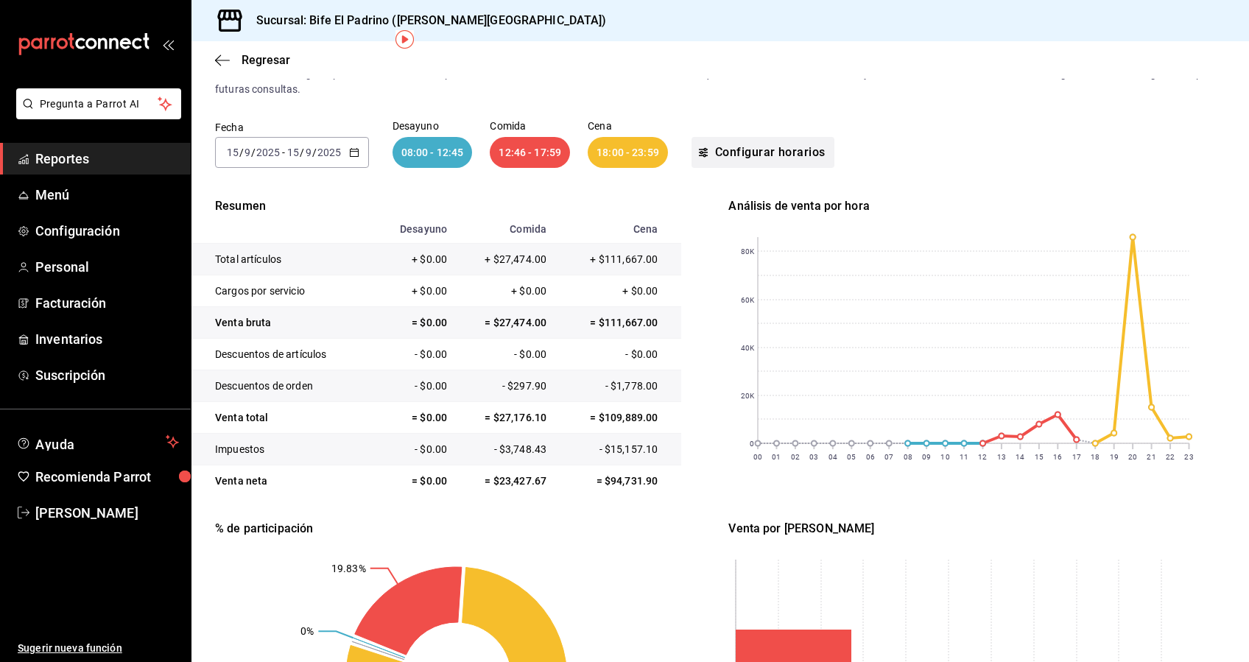
click at [771, 147] on button "Configurar horarios" at bounding box center [763, 152] width 143 height 31
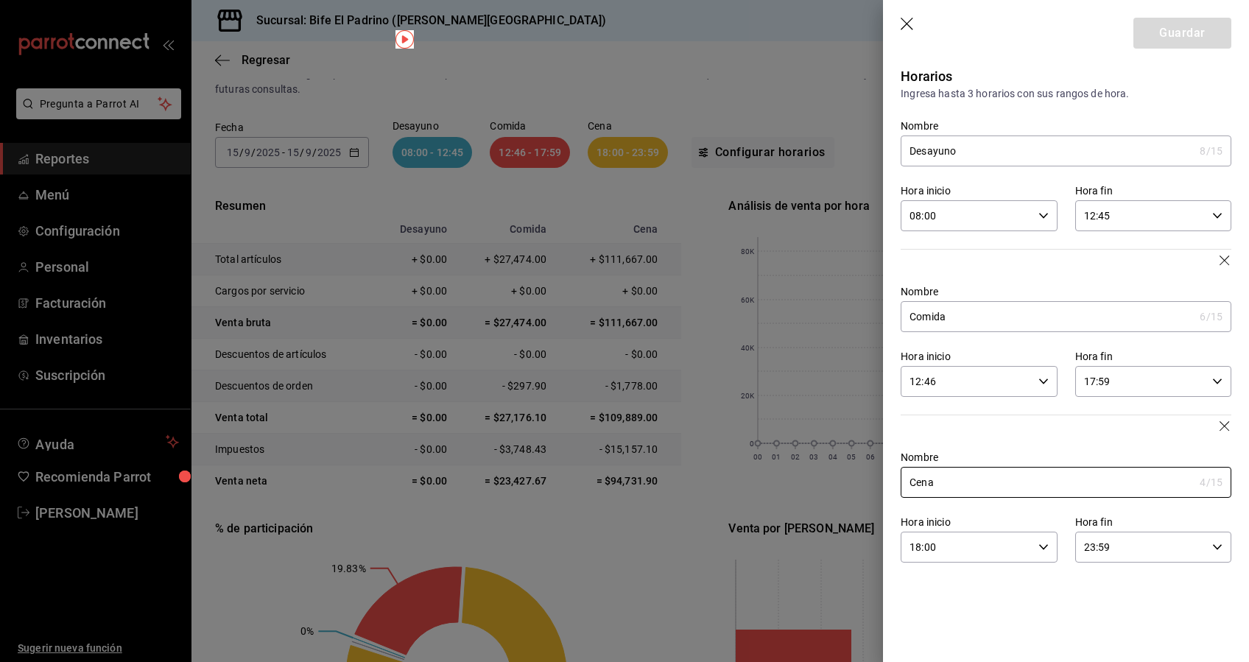
click at [1046, 220] on icon "button" at bounding box center [1044, 216] width 10 height 10
click at [935, 253] on span "00" at bounding box center [940, 254] width 55 height 12
type input "00:00"
click at [1046, 181] on div at bounding box center [624, 331] width 1249 height 662
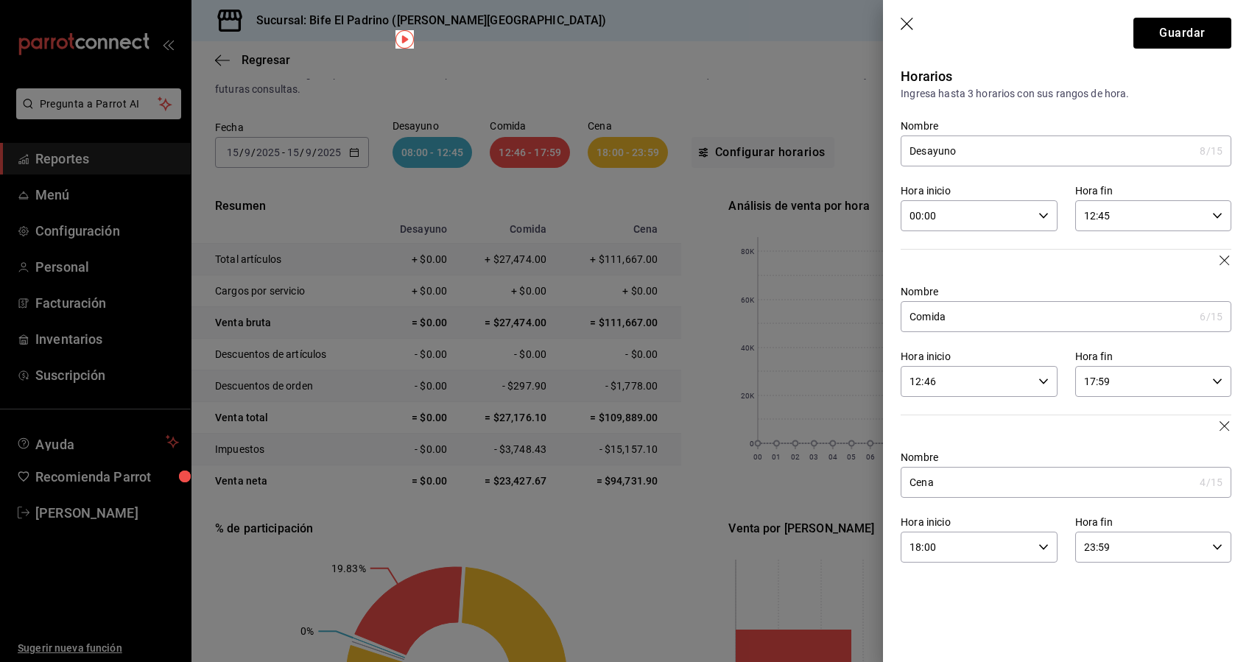
click at [1045, 382] on \(Stroke\) "button" at bounding box center [1043, 381] width 9 height 5
click at [963, 449] on span "13" at bounding box center [940, 455] width 55 height 12
click at [1024, 431] on button "00" at bounding box center [1018, 418] width 72 height 29
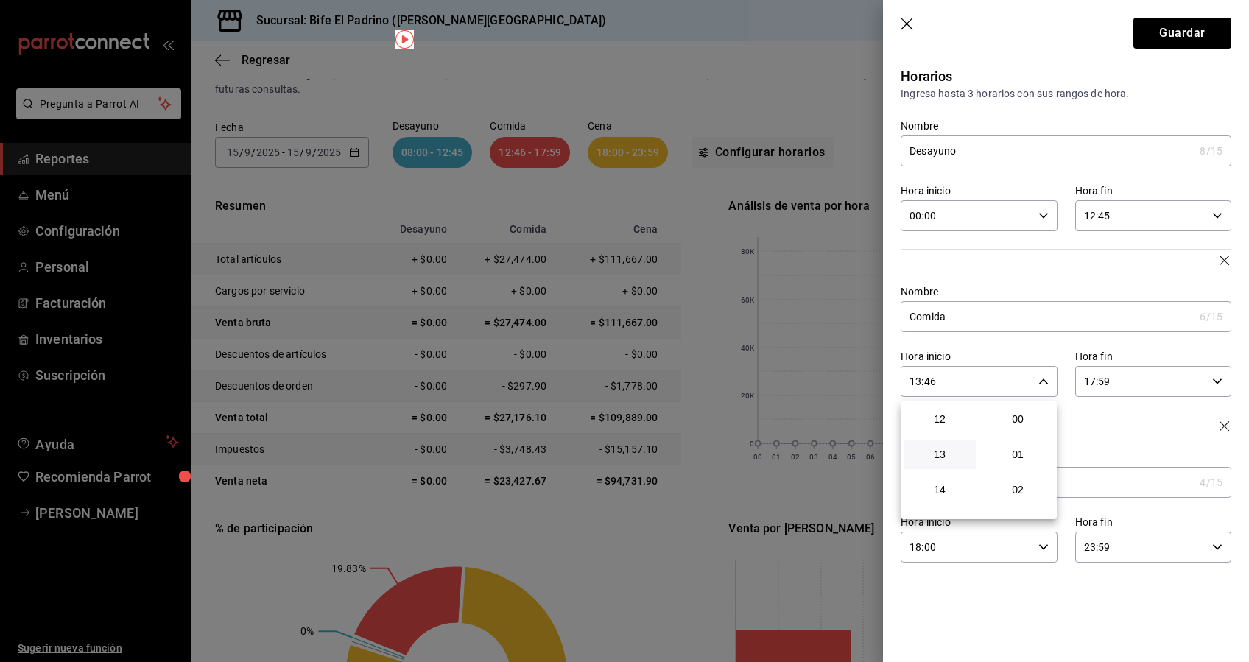
type input "13:00"
click at [1187, 384] on div at bounding box center [624, 331] width 1249 height 662
click at [1217, 383] on \(Stroke\) "button" at bounding box center [1217, 381] width 9 height 5
click at [1123, 488] on span "19" at bounding box center [1114, 490] width 55 height 12
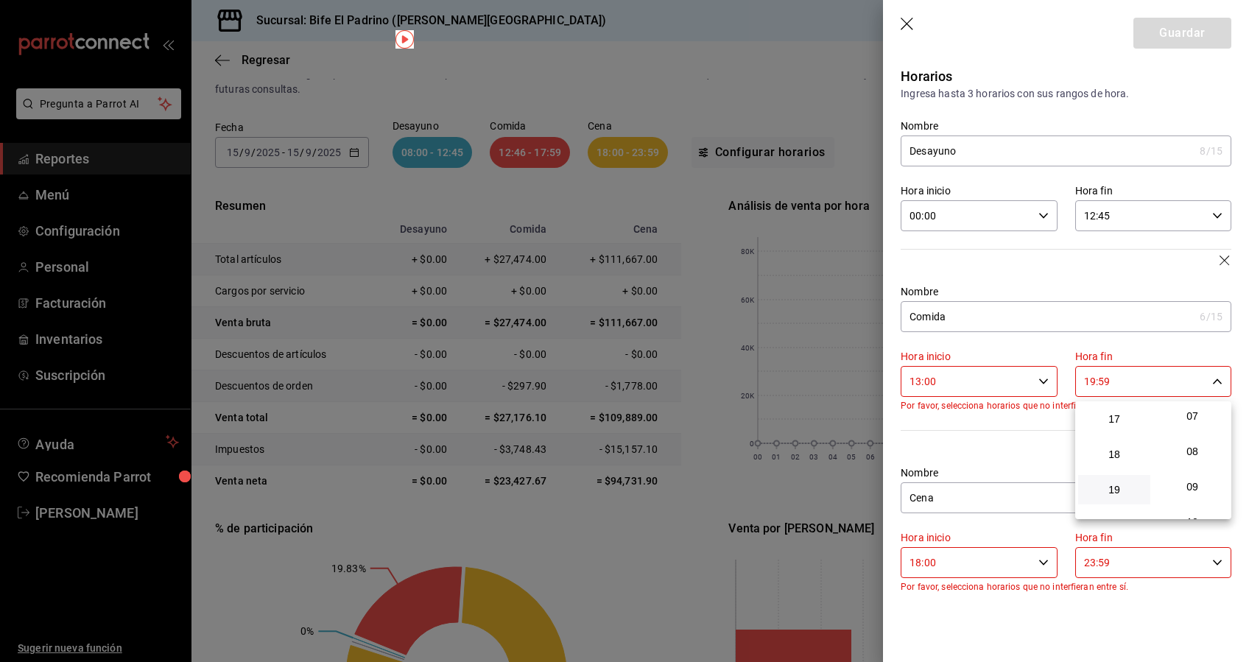
scroll to position [0, 0]
click at [1204, 419] on span "00" at bounding box center [1192, 419] width 55 height 12
type input "19:00"
click at [1038, 565] on div at bounding box center [624, 331] width 1249 height 662
click at [1039, 565] on icon "button" at bounding box center [1044, 563] width 10 height 10
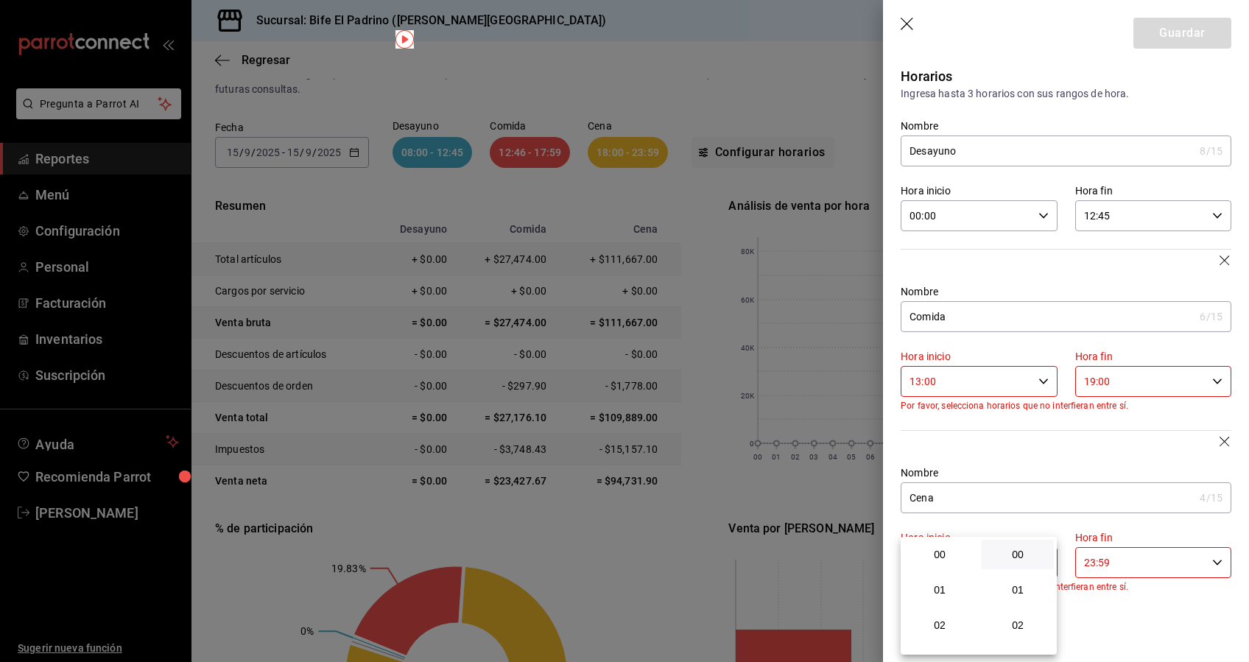
scroll to position [637, 0]
click at [952, 628] on span "20" at bounding box center [940, 626] width 55 height 12
type input "20:00"
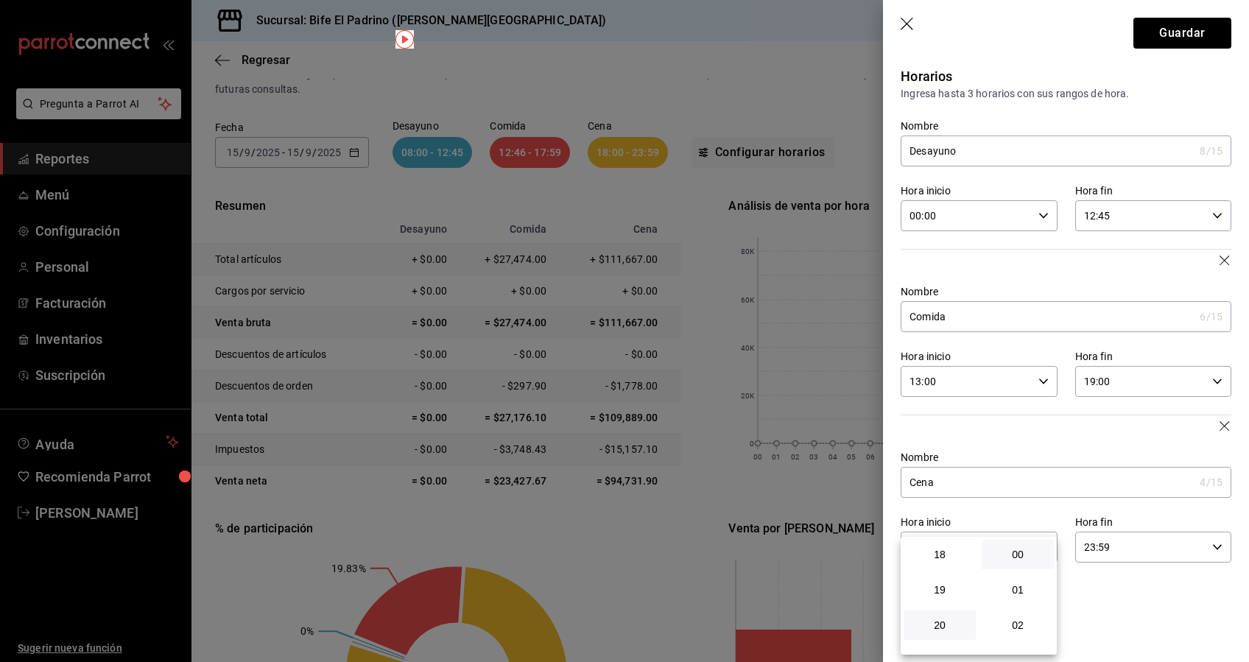
click at [1154, 601] on div at bounding box center [624, 331] width 1249 height 662
click at [1205, 30] on button "Guardar" at bounding box center [1183, 33] width 98 height 31
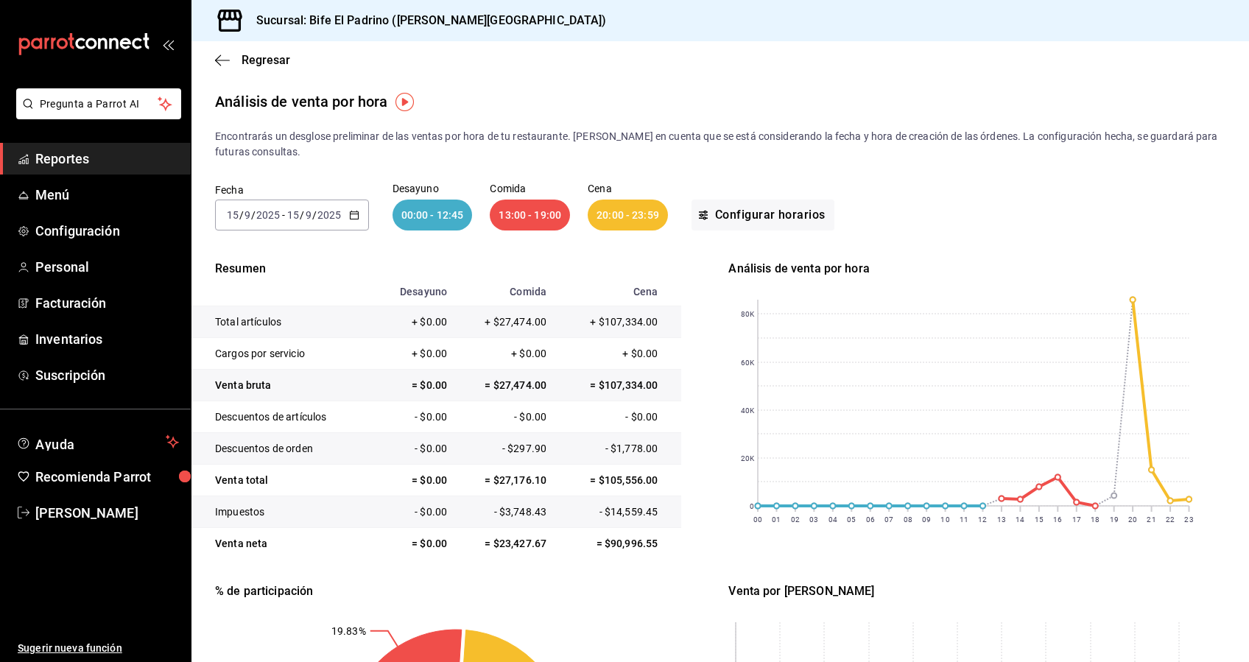
scroll to position [265, 0]
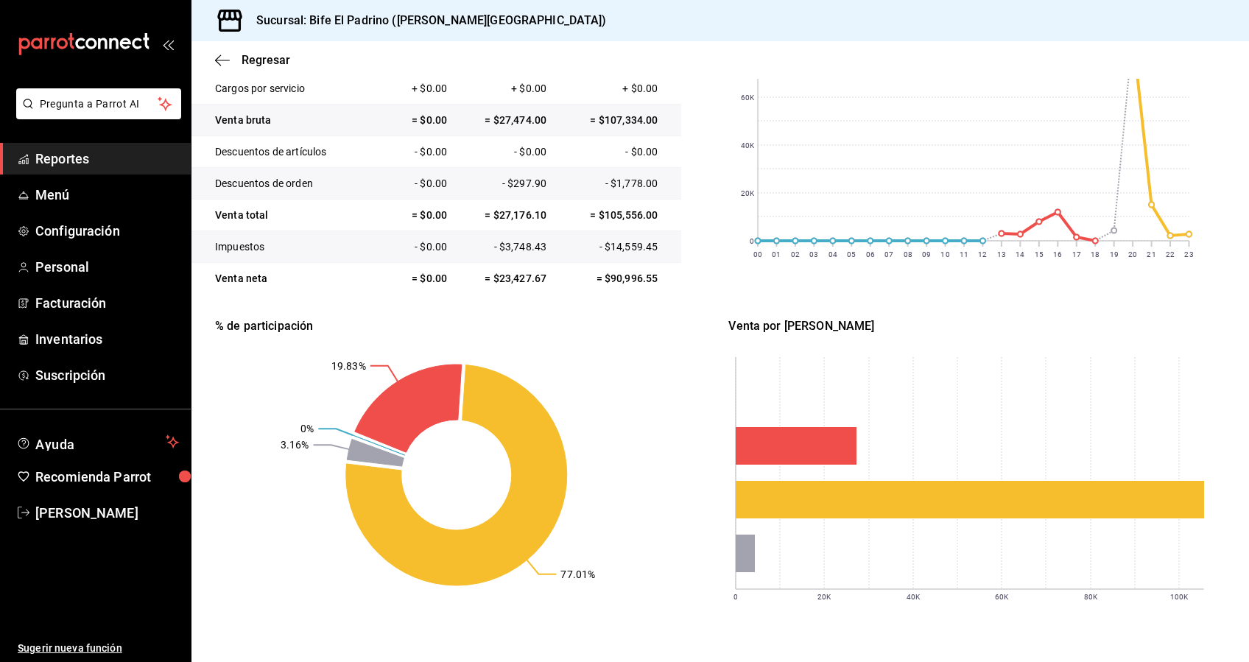
click at [902, 631] on div "Encontrarás un desglose preliminar de las ventas por hora de tu restaurante. To…" at bounding box center [721, 251] width 1058 height 775
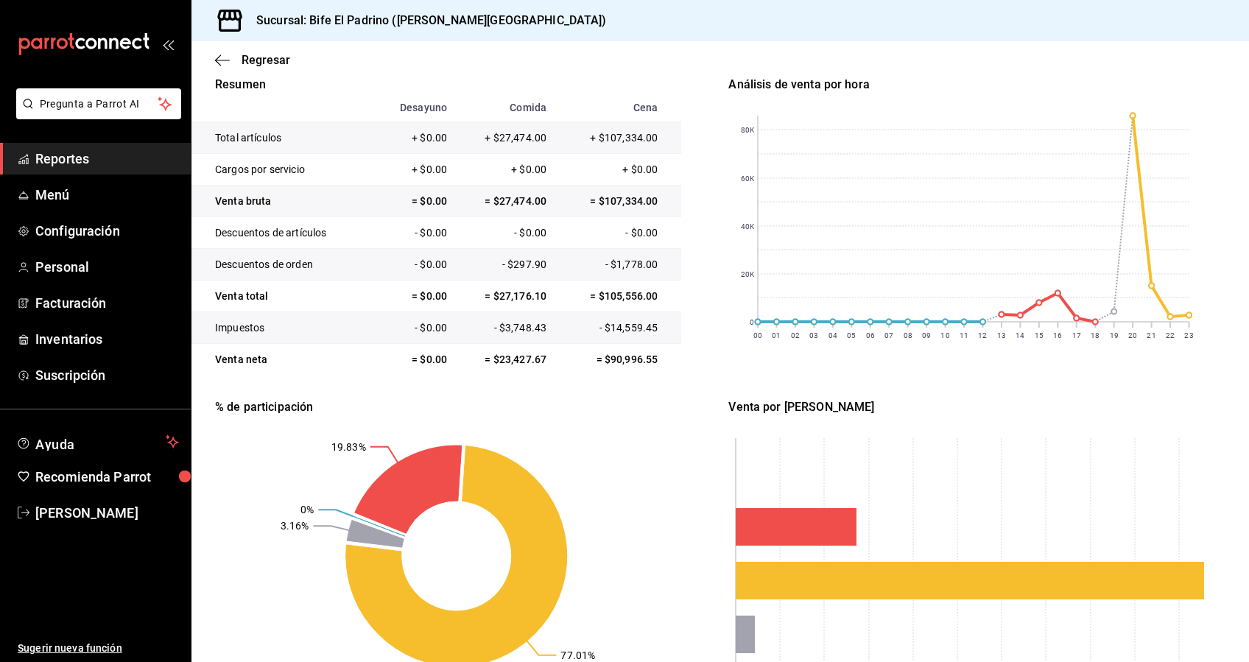
scroll to position [265, 0]
